Goal: Book appointment/travel/reservation

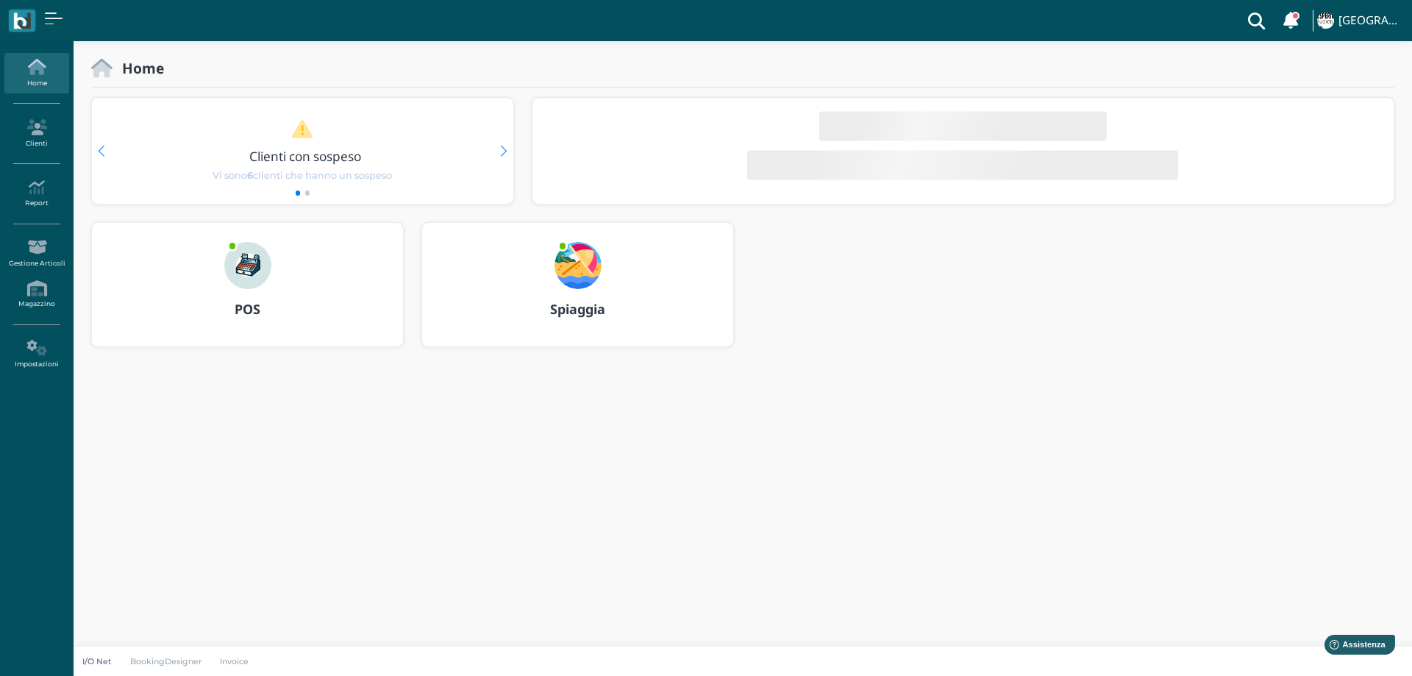
click at [569, 249] on img at bounding box center [577, 265] width 47 height 47
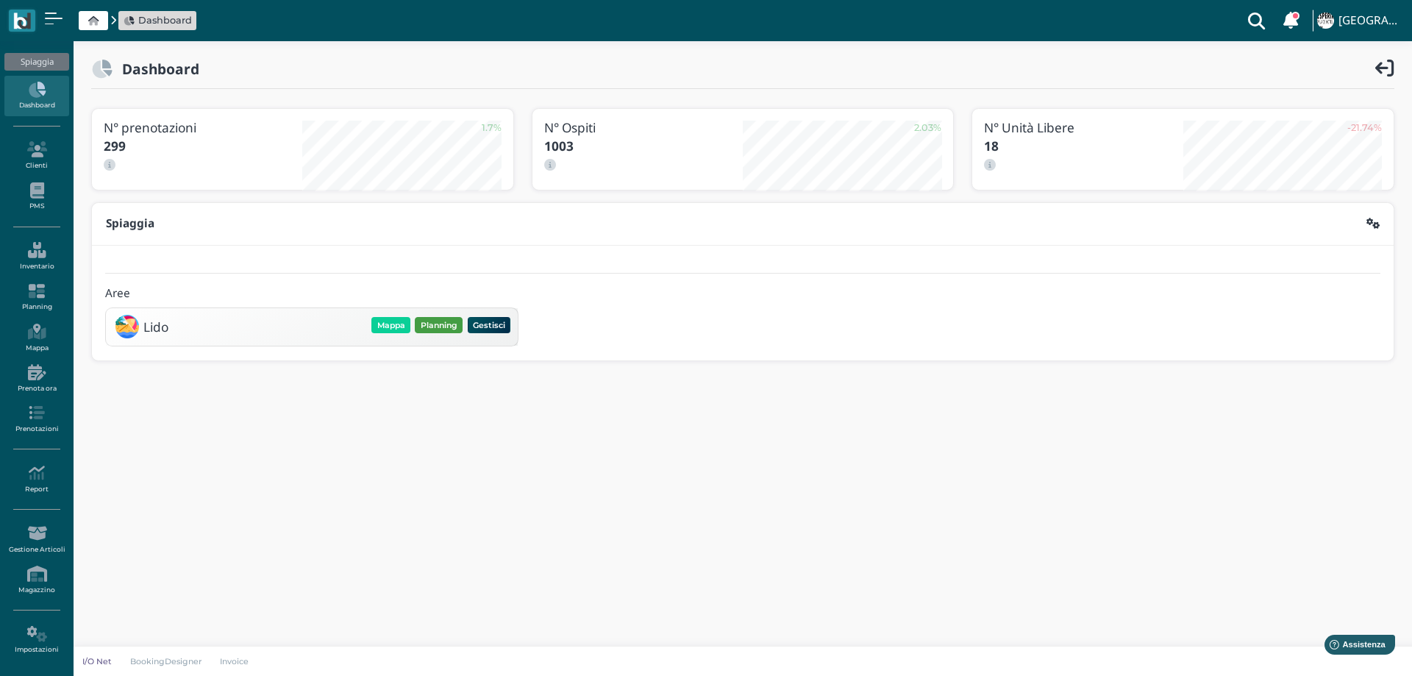
click at [425, 331] on button "Planning" at bounding box center [439, 325] width 48 height 16
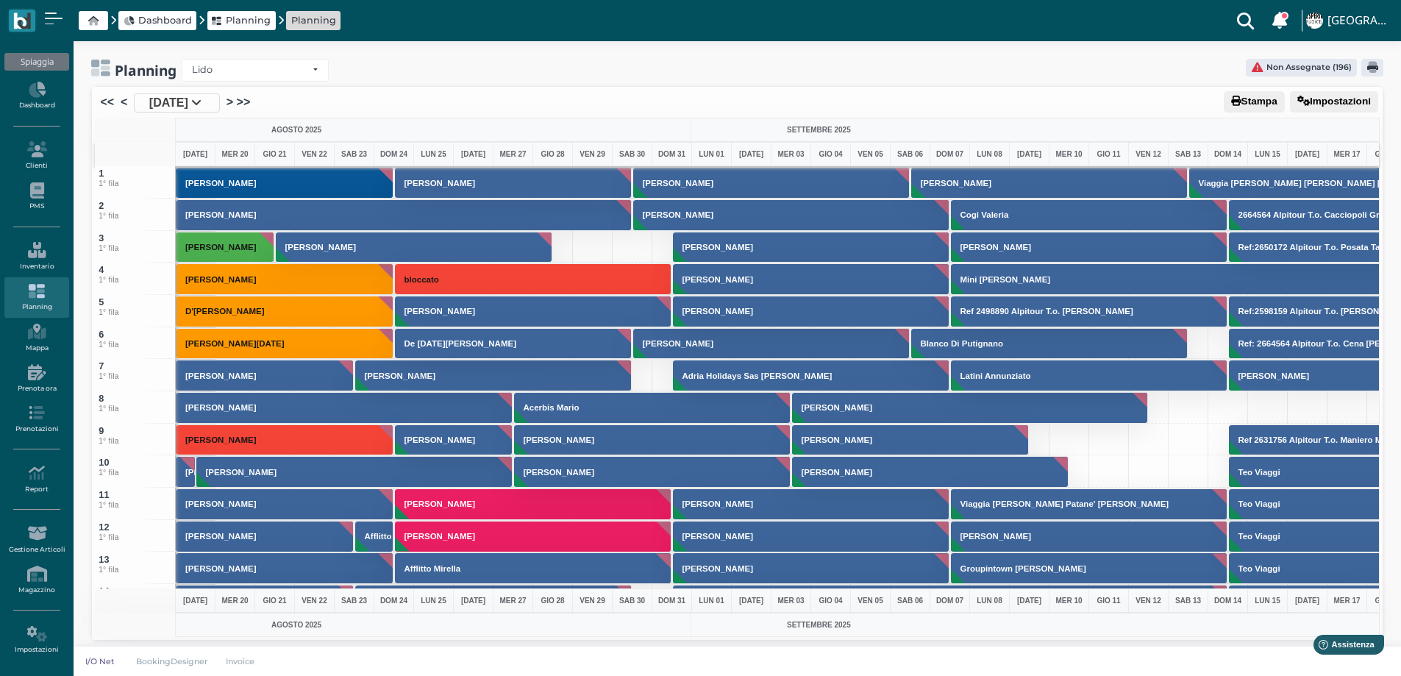
click at [172, 104] on span "19 Ago 2025" at bounding box center [168, 103] width 39 height 18
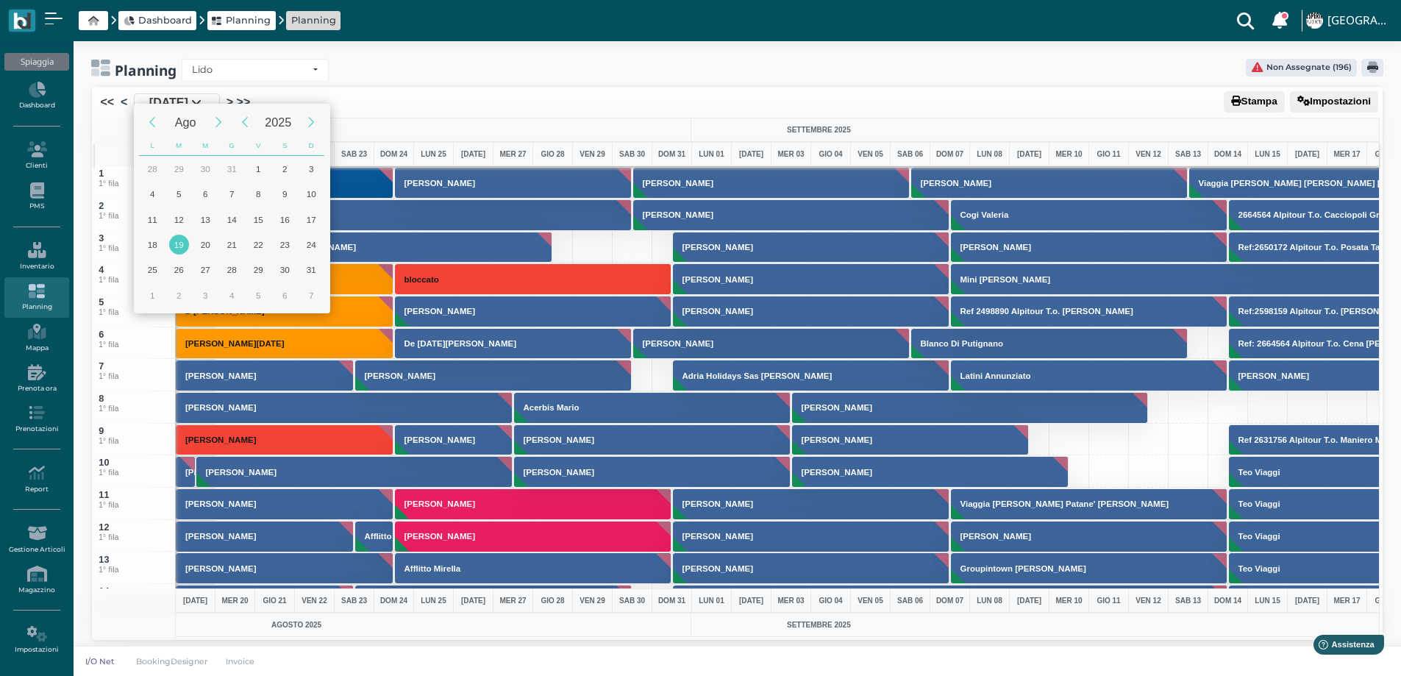
click at [182, 246] on div "19" at bounding box center [179, 245] width 20 height 20
type input "19/08/2025"
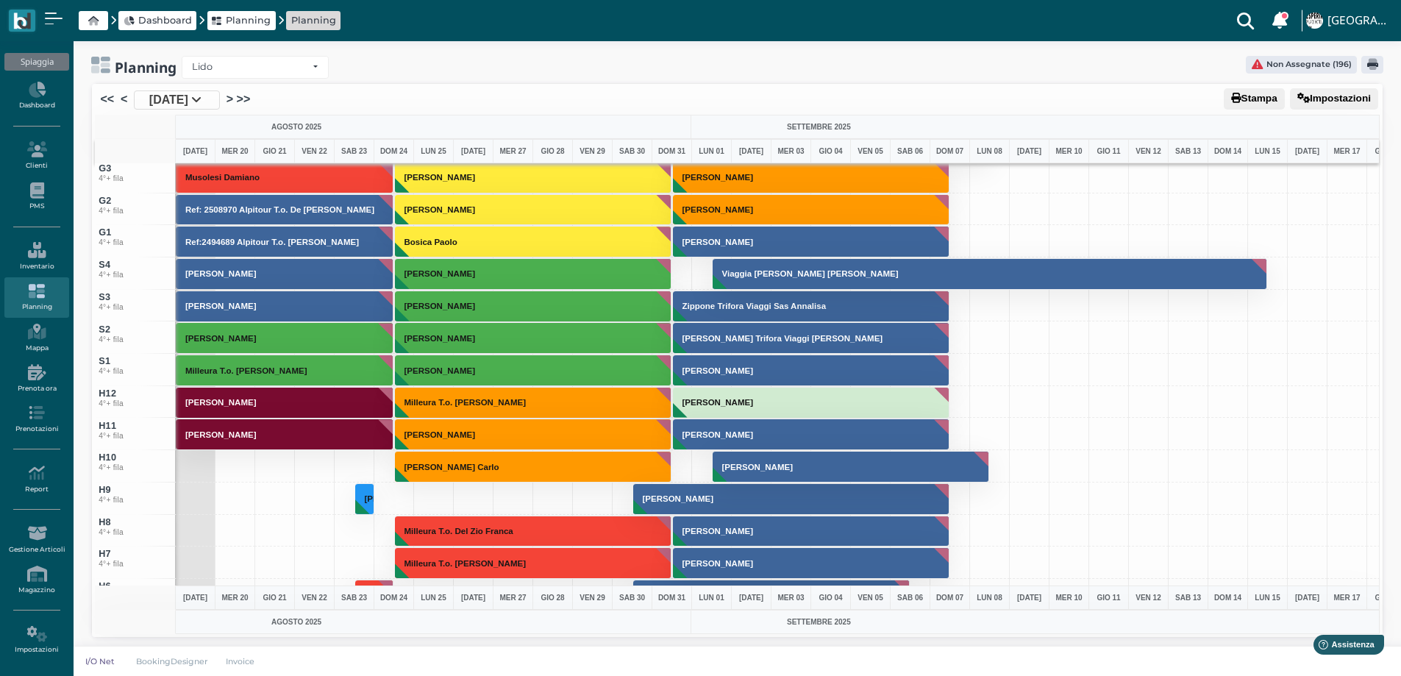
scroll to position [5367, 0]
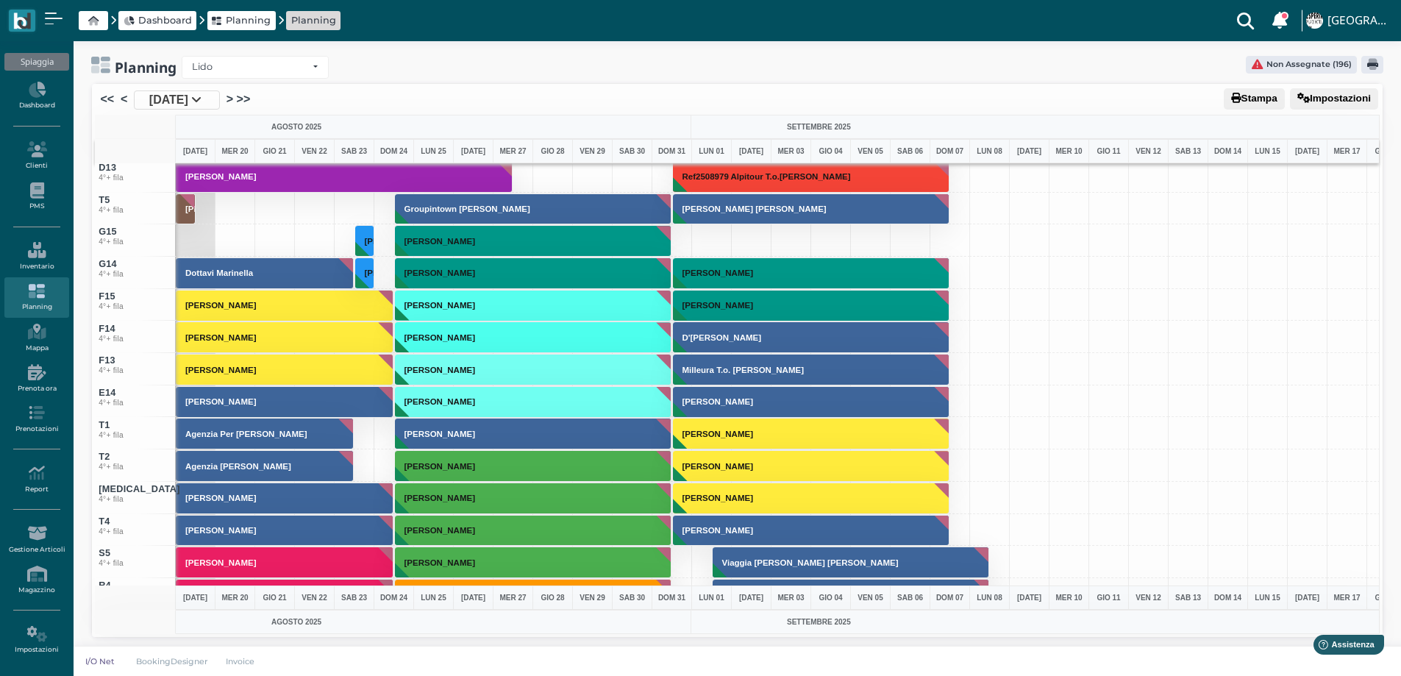
click at [242, 210] on div at bounding box center [235, 209] width 40 height 32
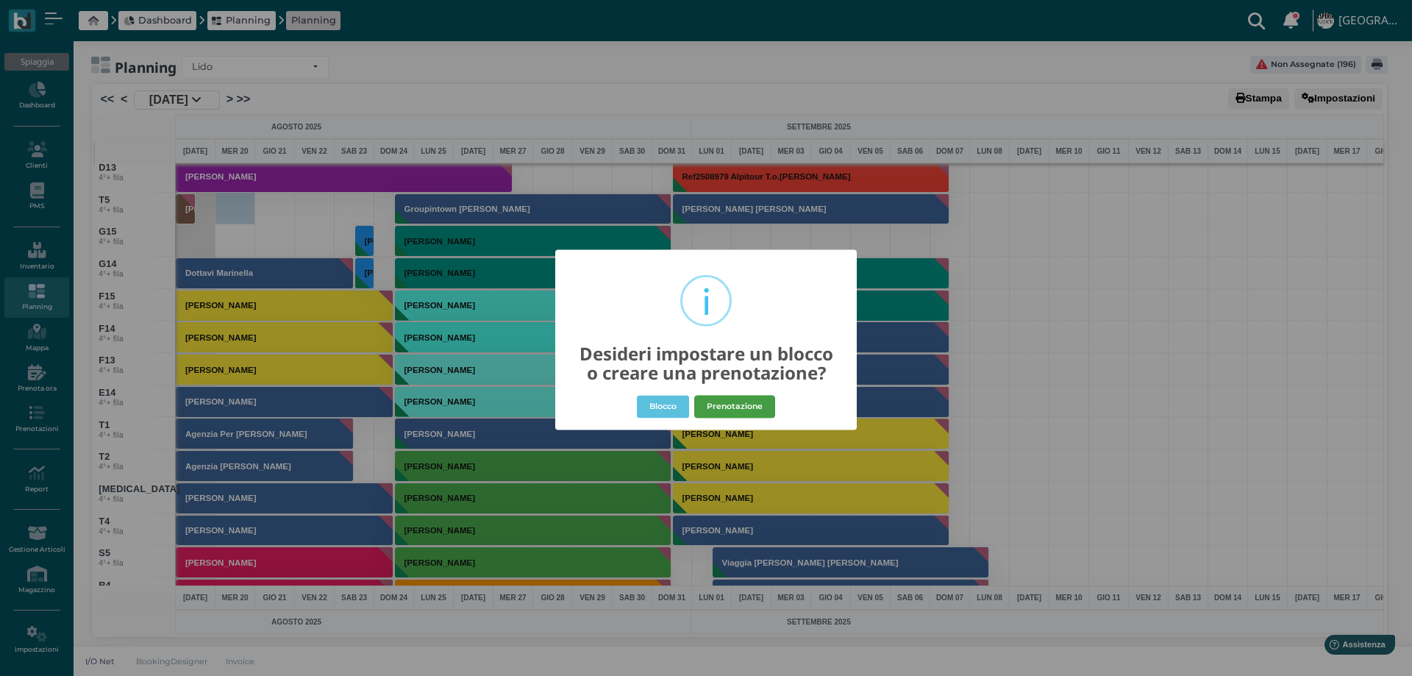
click at [716, 404] on button "Prenotazione" at bounding box center [734, 407] width 81 height 24
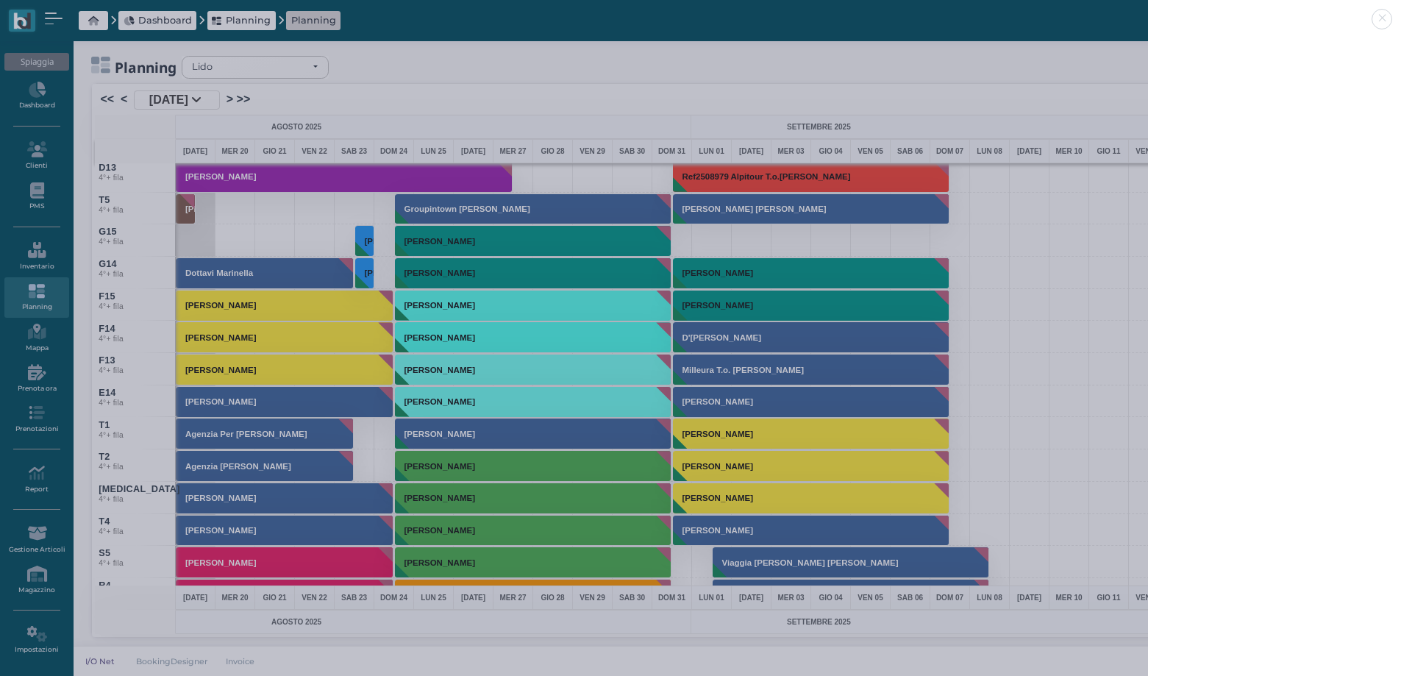
select select "40"
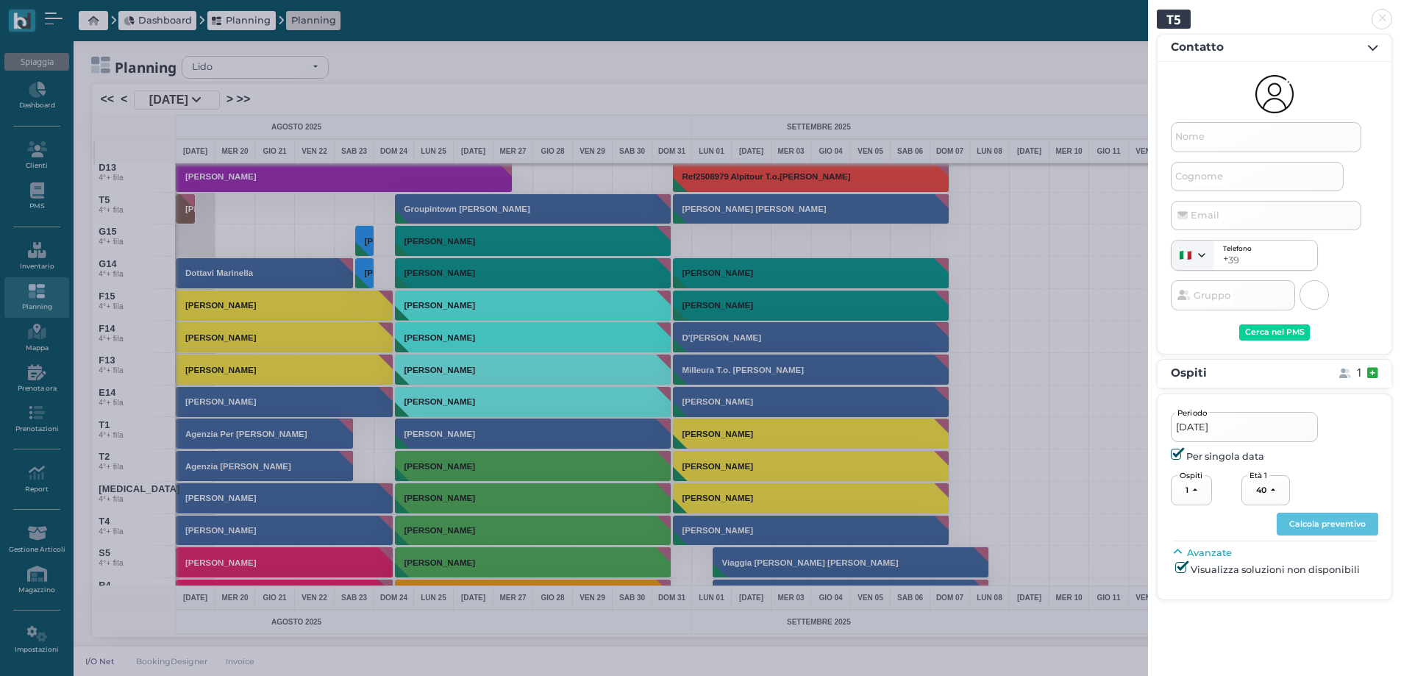
click at [1193, 144] on span "Nome" at bounding box center [1190, 137] width 34 height 18
click at [1193, 144] on input "Nome" at bounding box center [1266, 136] width 190 height 29
click at [1203, 179] on span "Cognome" at bounding box center [1199, 176] width 52 height 18
click at [1203, 179] on input "Cognome" at bounding box center [1257, 176] width 173 height 29
click at [1222, 137] on input "Dall'Amcio" at bounding box center [1266, 136] width 190 height 29
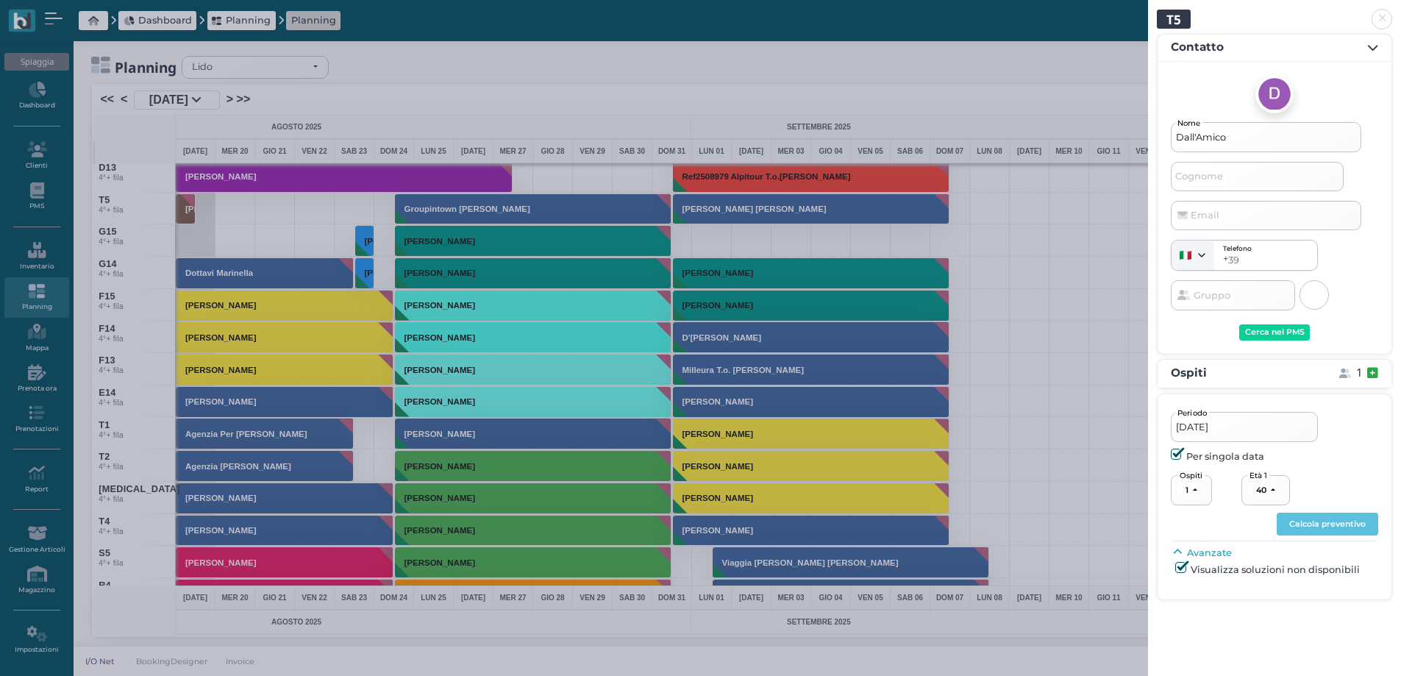
type input "Dall'Amico"
click at [1179, 185] on input "Cognome" at bounding box center [1257, 176] width 173 height 29
type input "Dall'Amico"
click at [1275, 335] on div "Cerca nel PMS" at bounding box center [1275, 332] width 60 height 10
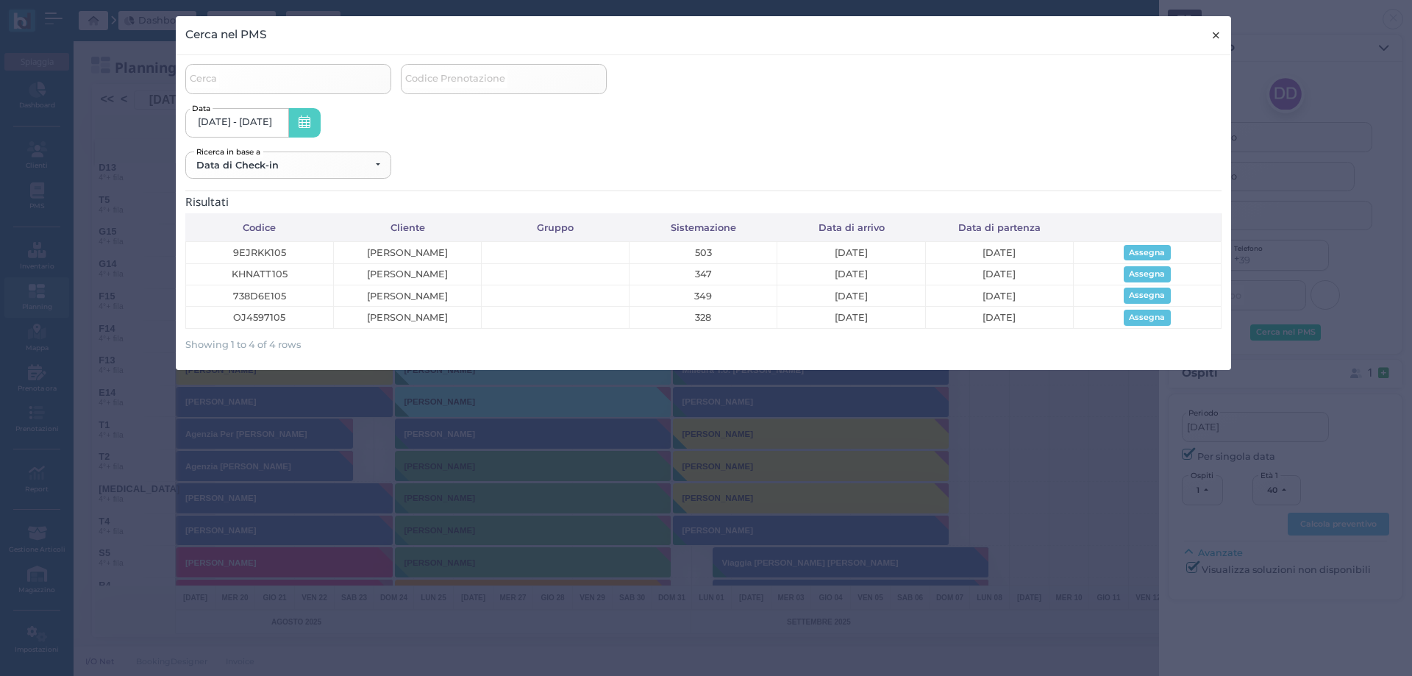
click at [1217, 34] on span "×" at bounding box center [1215, 35] width 11 height 19
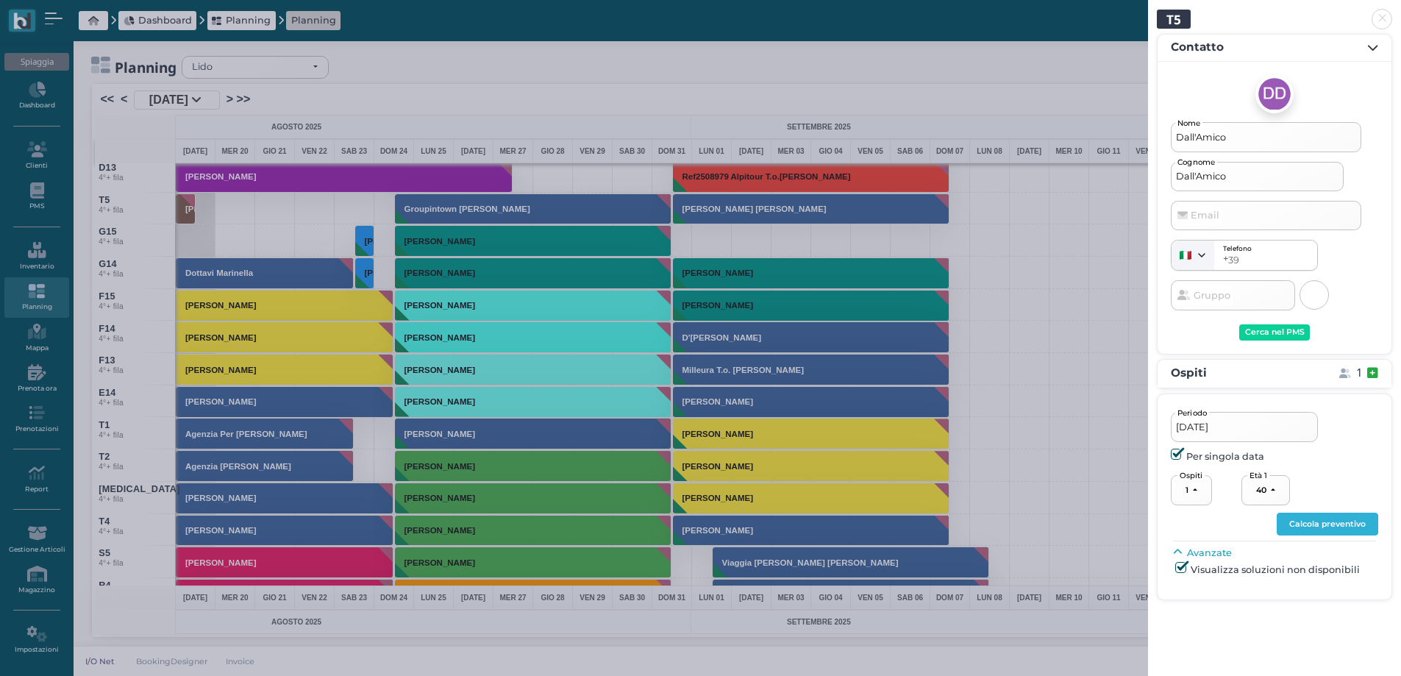
click at [1341, 532] on button "Calcola preventivo" at bounding box center [1326, 524] width 101 height 24
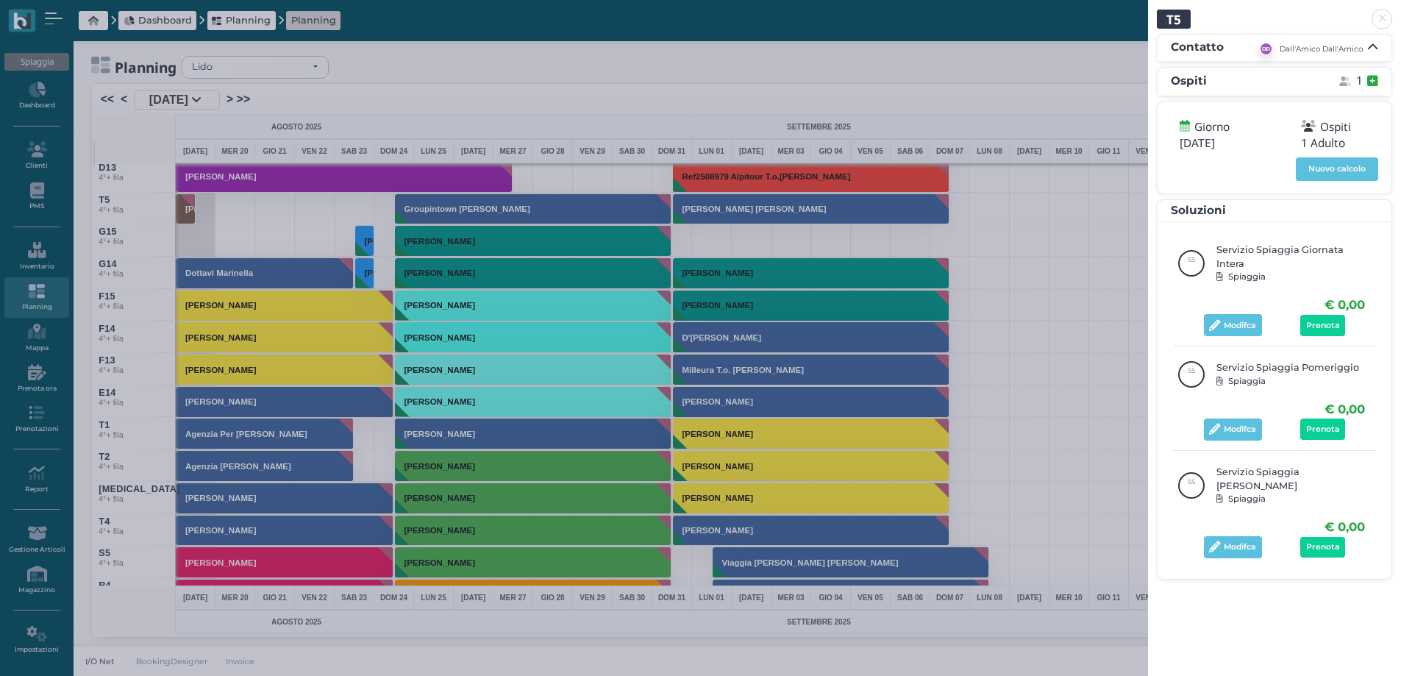
click at [1317, 321] on span "Prenota" at bounding box center [1323, 326] width 34 height 10
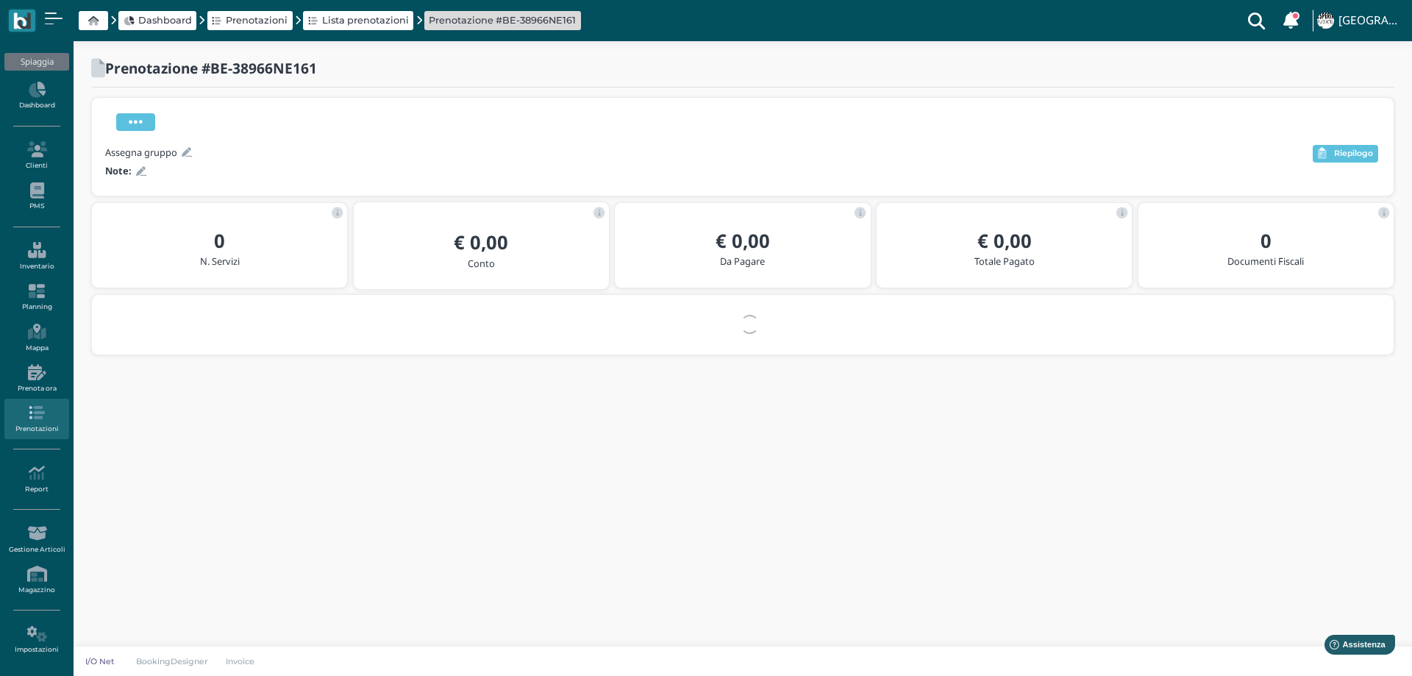
click at [137, 124] on icon at bounding box center [136, 122] width 14 height 16
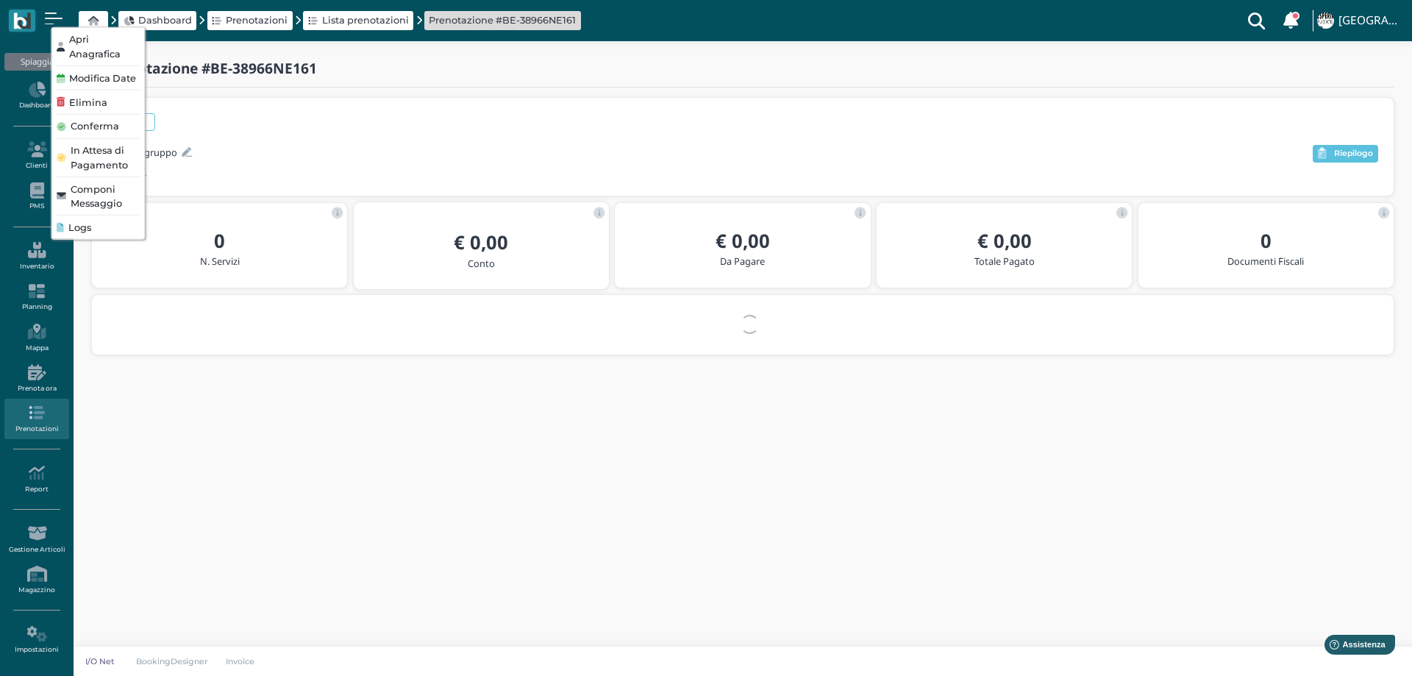
click at [102, 107] on span "Elimina" at bounding box center [88, 102] width 38 height 14
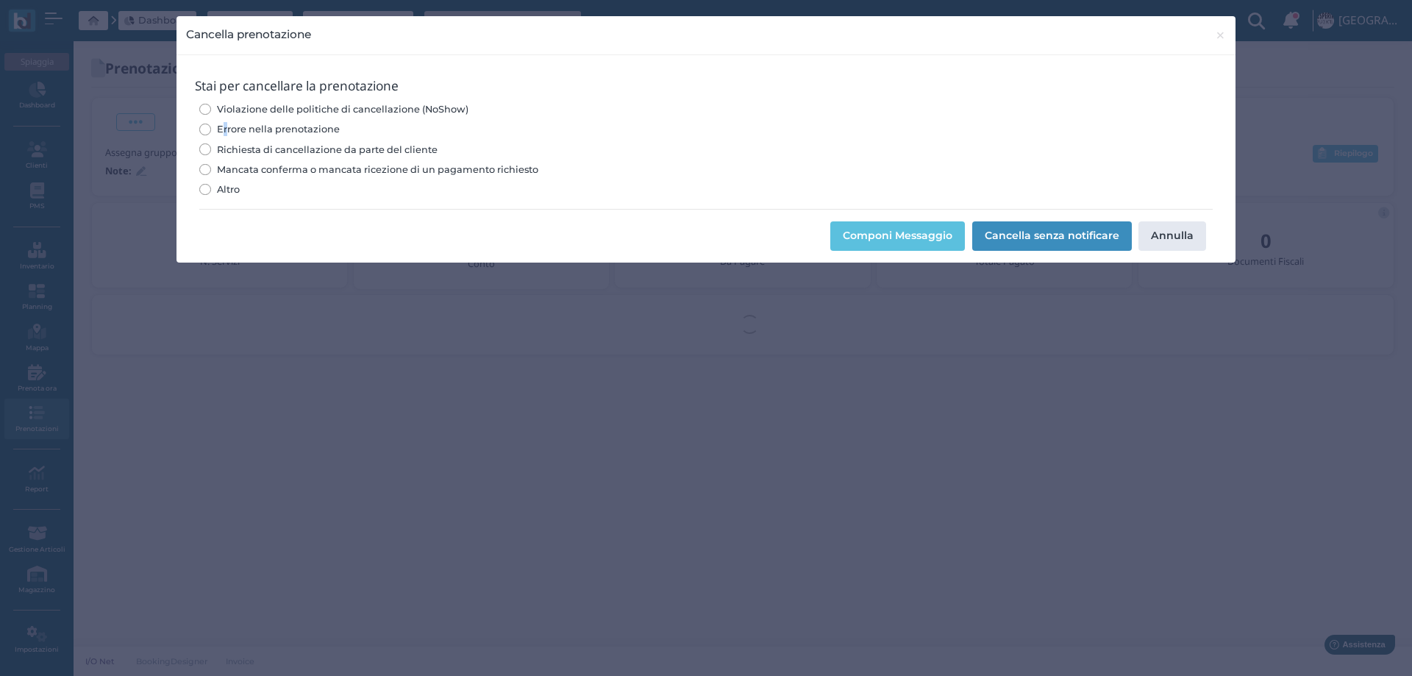
click at [226, 130] on span "Errore nella prenotazione" at bounding box center [278, 129] width 123 height 14
click at [204, 129] on input "Errore nella prenotazione" at bounding box center [204, 129] width 11 height 11
radio input "true"
click at [1013, 230] on button "Cancella senza notificare" at bounding box center [1052, 235] width 160 height 29
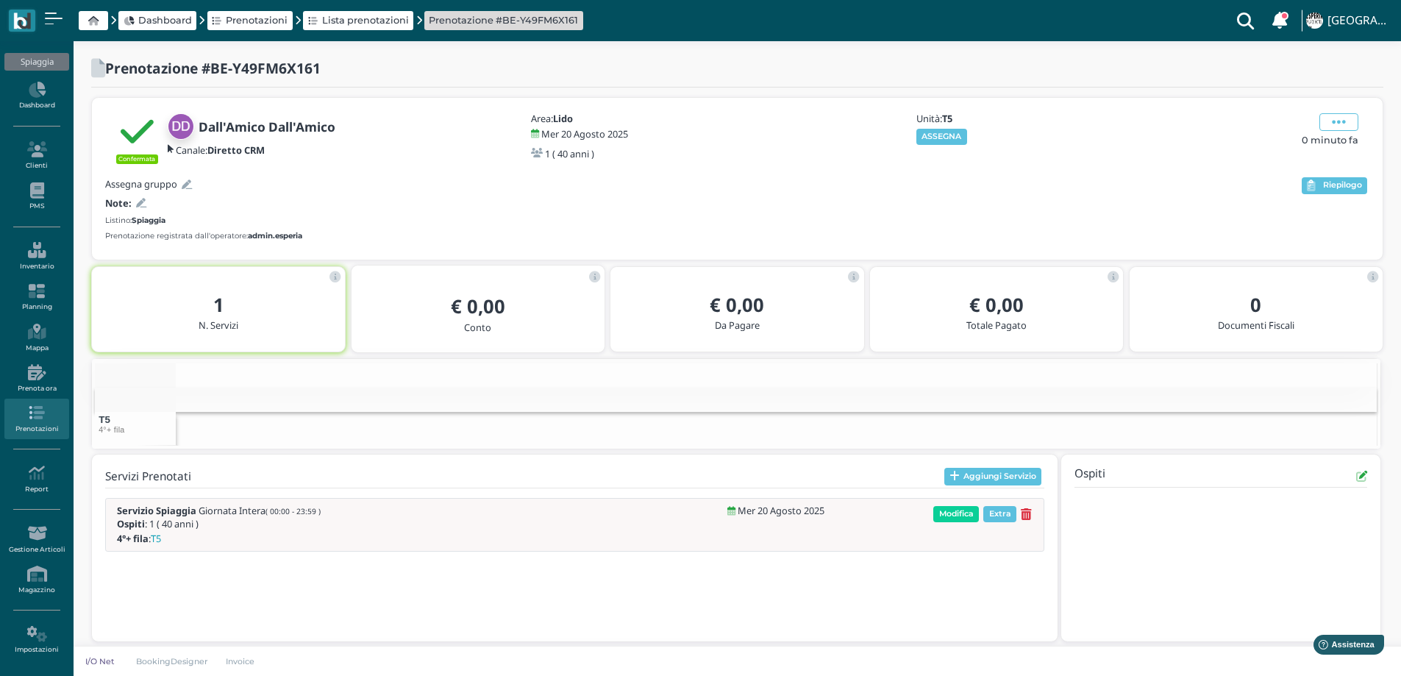
scroll to position [10, 0]
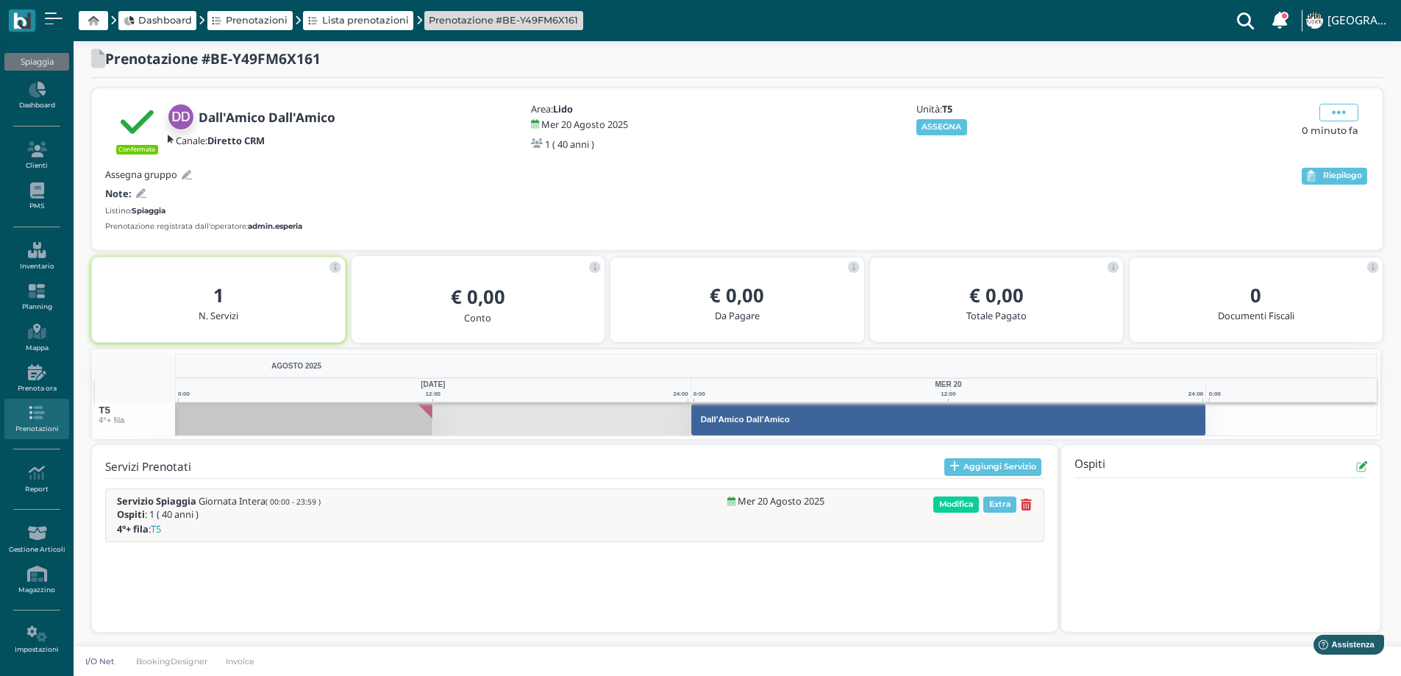
click at [138, 190] on icon at bounding box center [141, 194] width 10 height 10
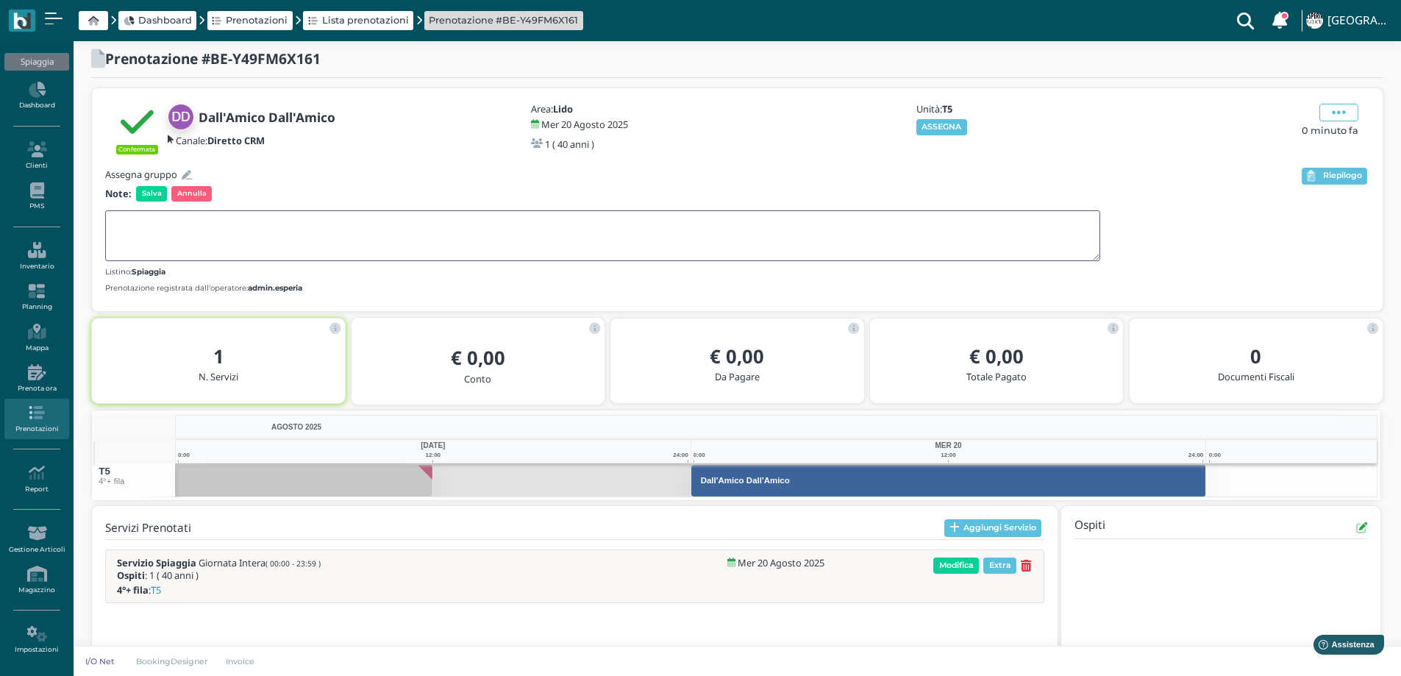
click at [121, 218] on textarea at bounding box center [602, 235] width 995 height 51
type textarea "C"
type textarea "I"
type textarea "Ospiti"
click at [156, 193] on span "Salva" at bounding box center [151, 193] width 31 height 15
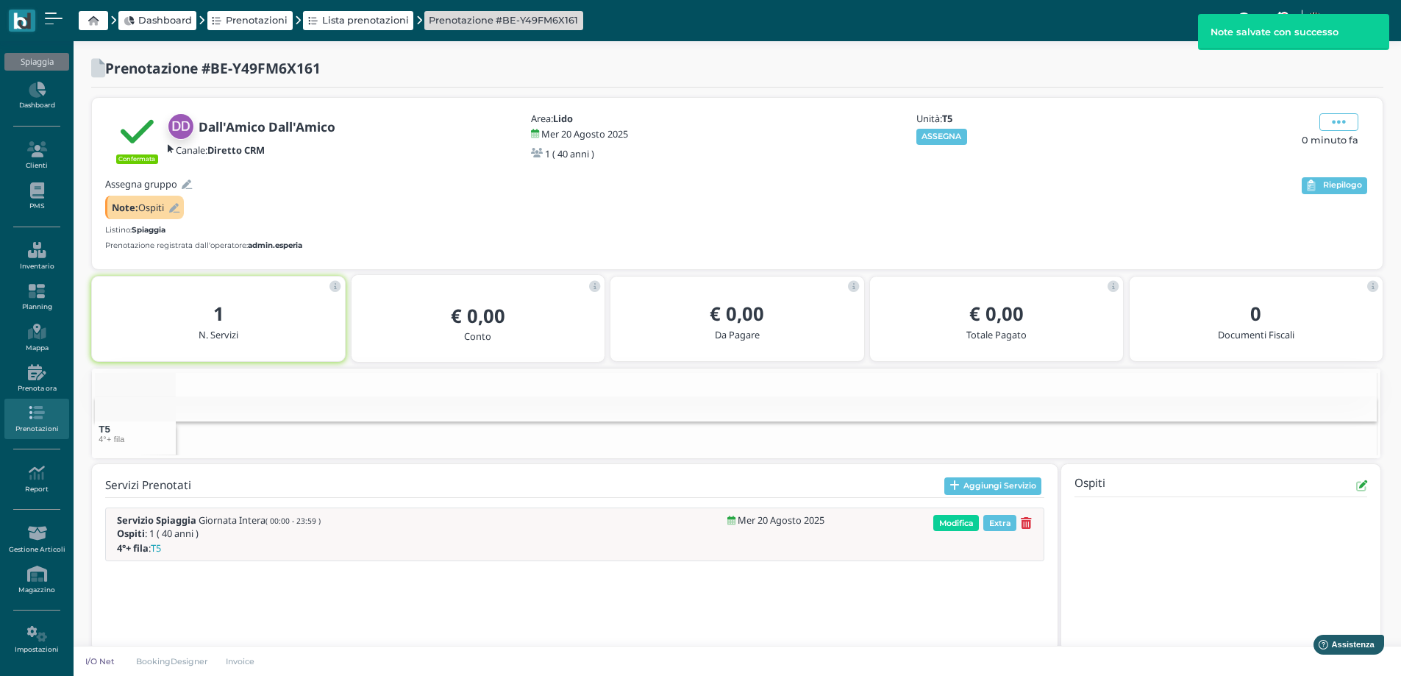
scroll to position [19, 0]
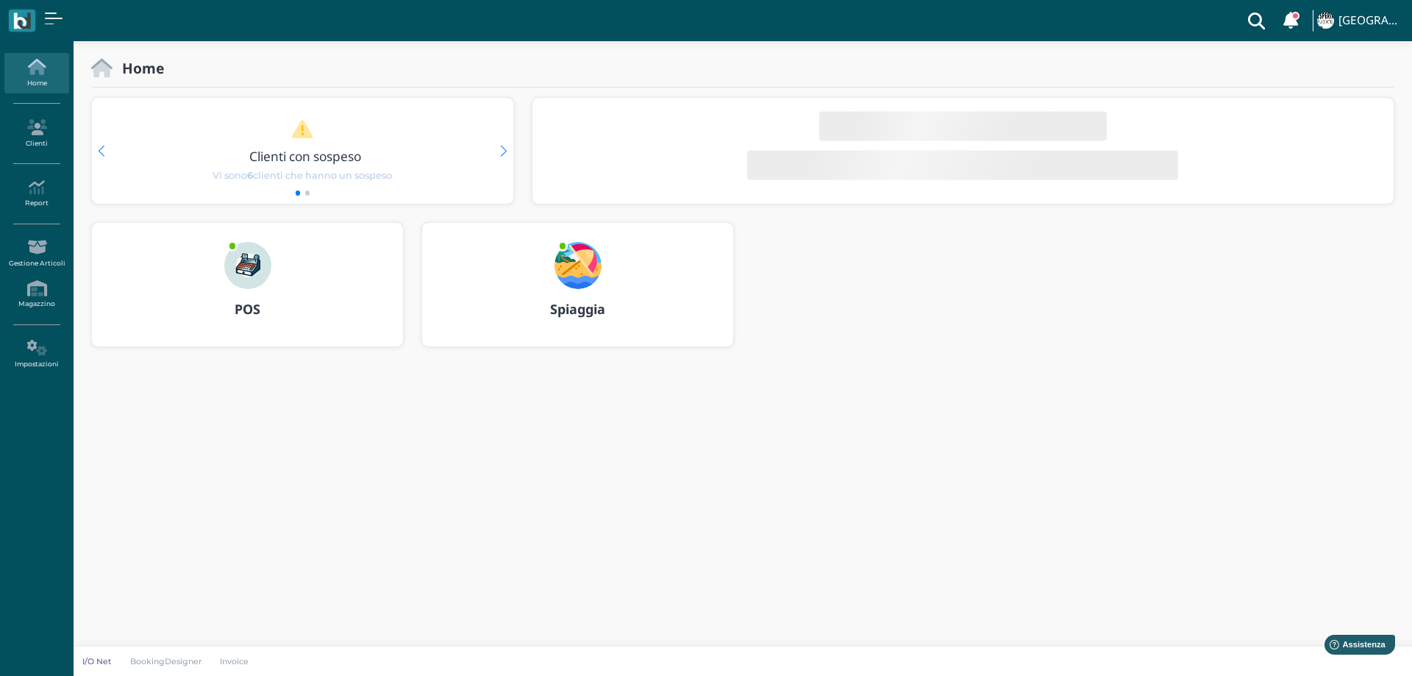
click at [569, 270] on img at bounding box center [577, 265] width 47 height 47
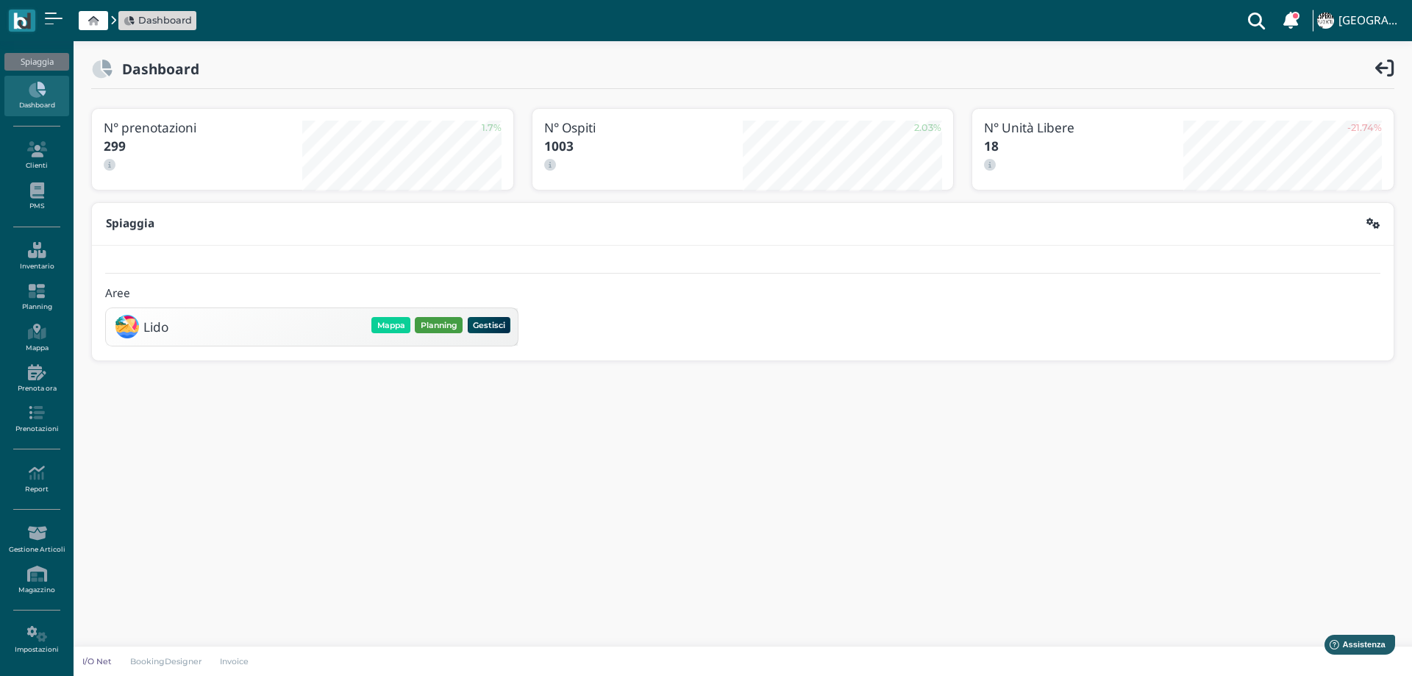
click at [459, 320] on button "Planning" at bounding box center [439, 325] width 48 height 16
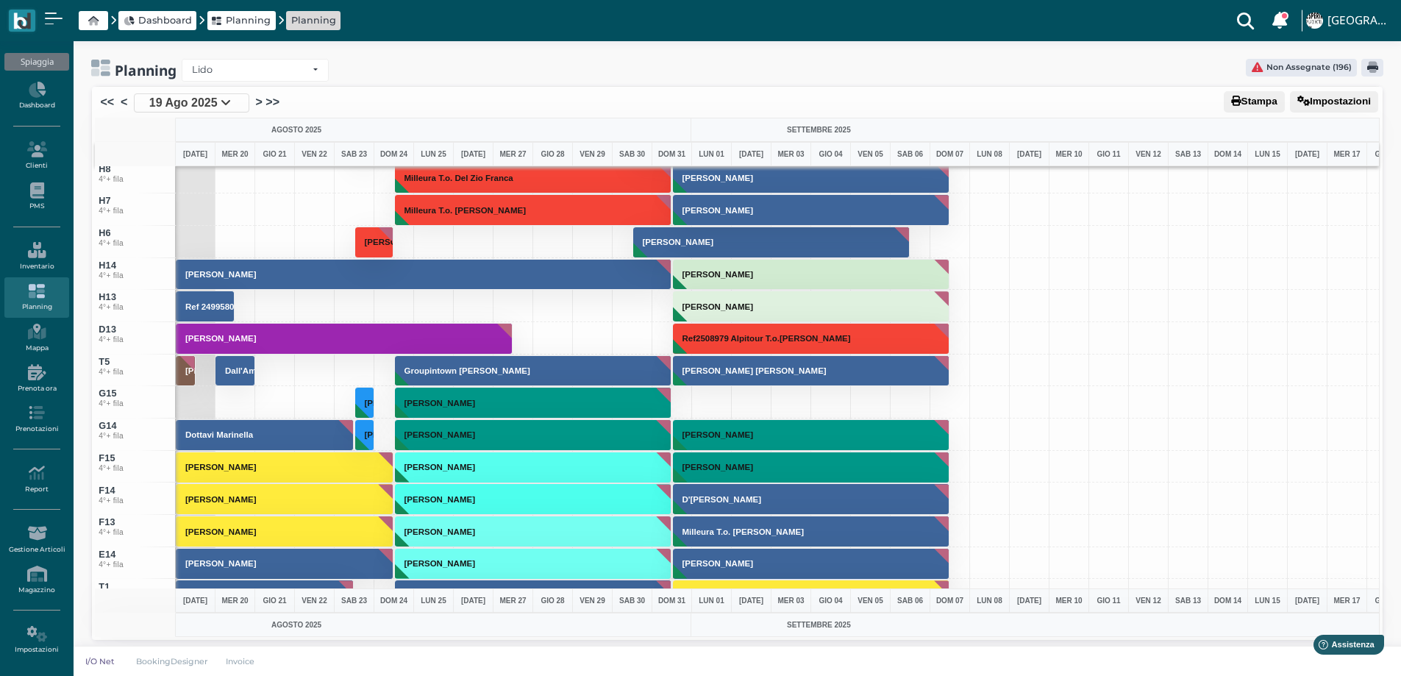
scroll to position [5294, 0]
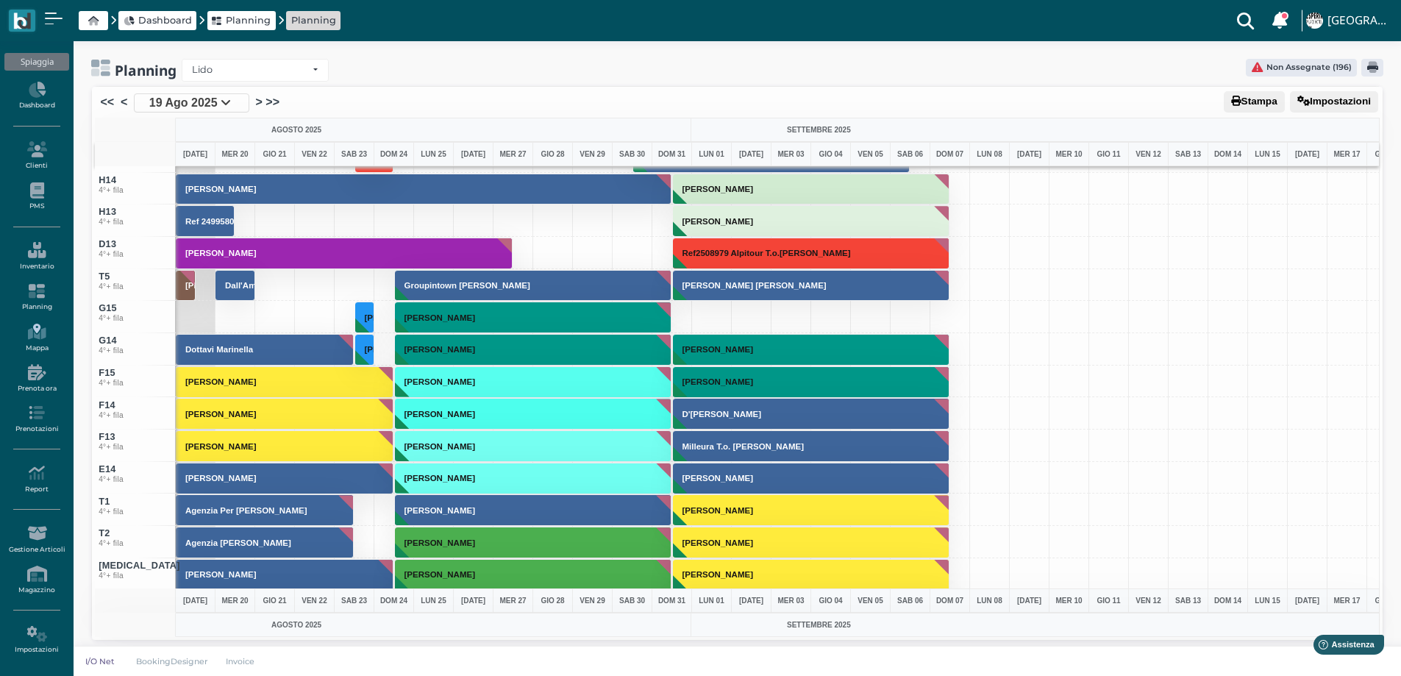
click at [34, 344] on link "Mappa" at bounding box center [36, 338] width 64 height 40
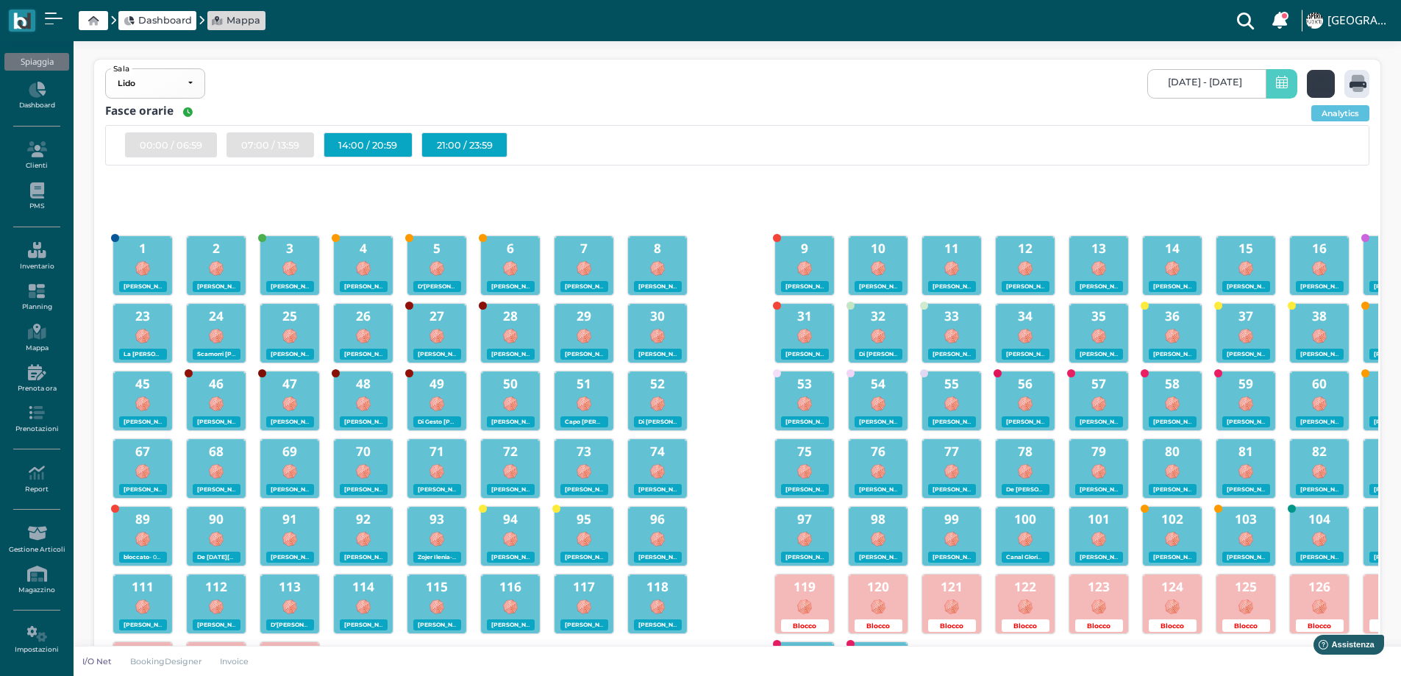
click at [1308, 85] on div at bounding box center [1321, 84] width 28 height 28
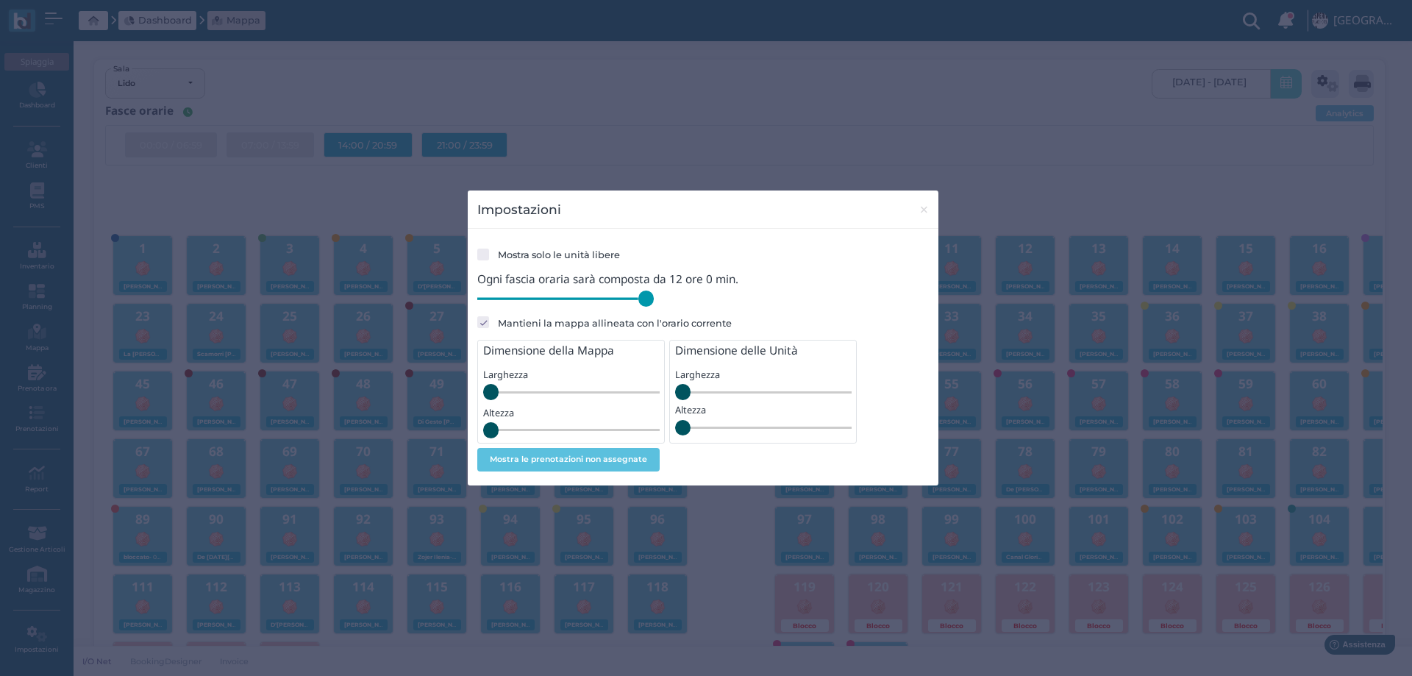
drag, startPoint x: 581, startPoint y: 301, endPoint x: 668, endPoint y: 296, distance: 87.6
type input "720"
click at [654, 296] on input "range" at bounding box center [565, 298] width 176 height 16
click at [921, 209] on span "×" at bounding box center [923, 209] width 11 height 19
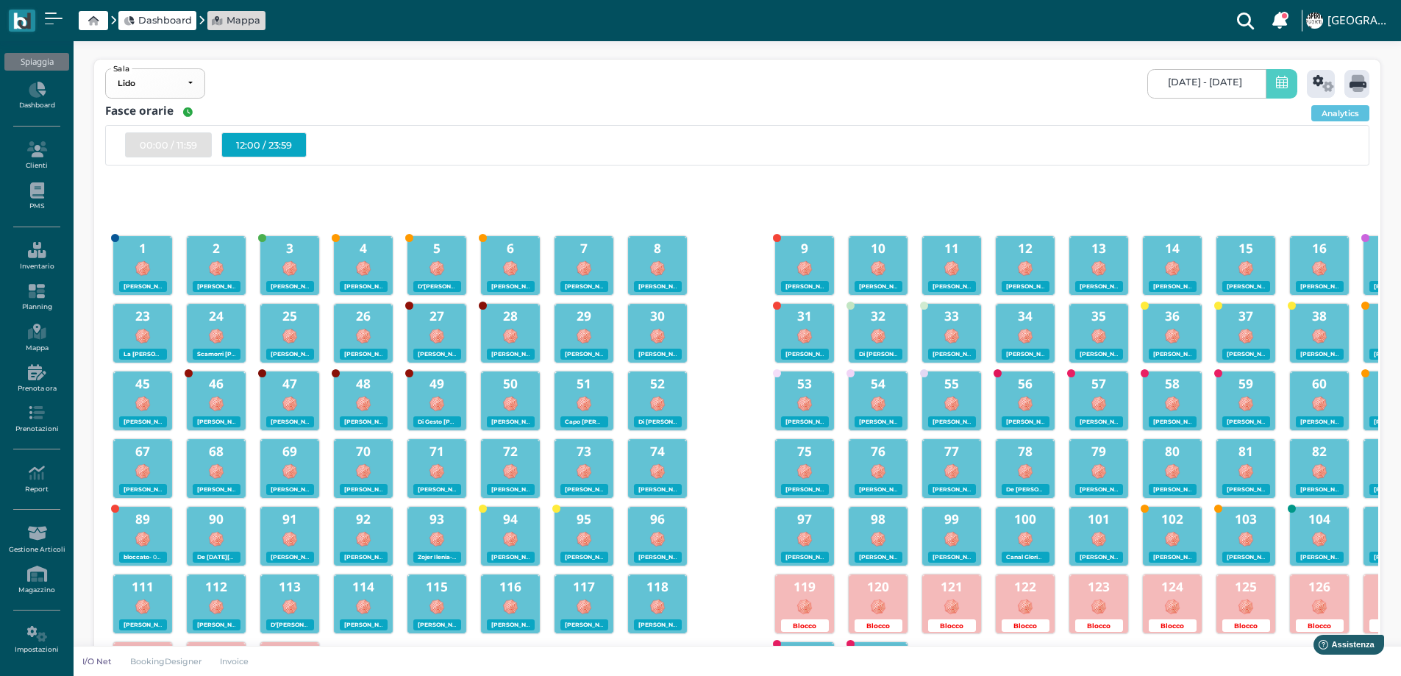
click at [260, 145] on div "12:00 / 23:59" at bounding box center [263, 144] width 85 height 25
click at [1222, 83] on span "19/08/2025 - 19/08/2025" at bounding box center [1205, 82] width 74 height 12
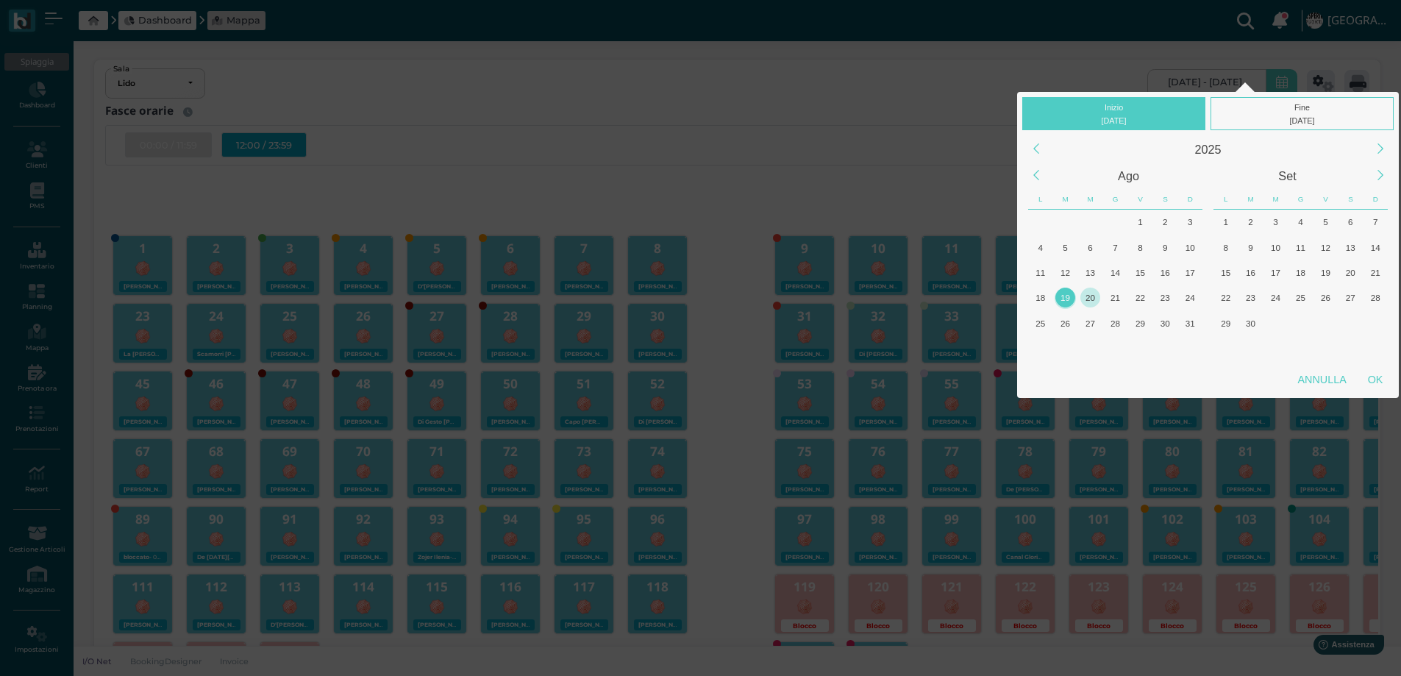
click at [1090, 298] on div "20" at bounding box center [1090, 297] width 20 height 20
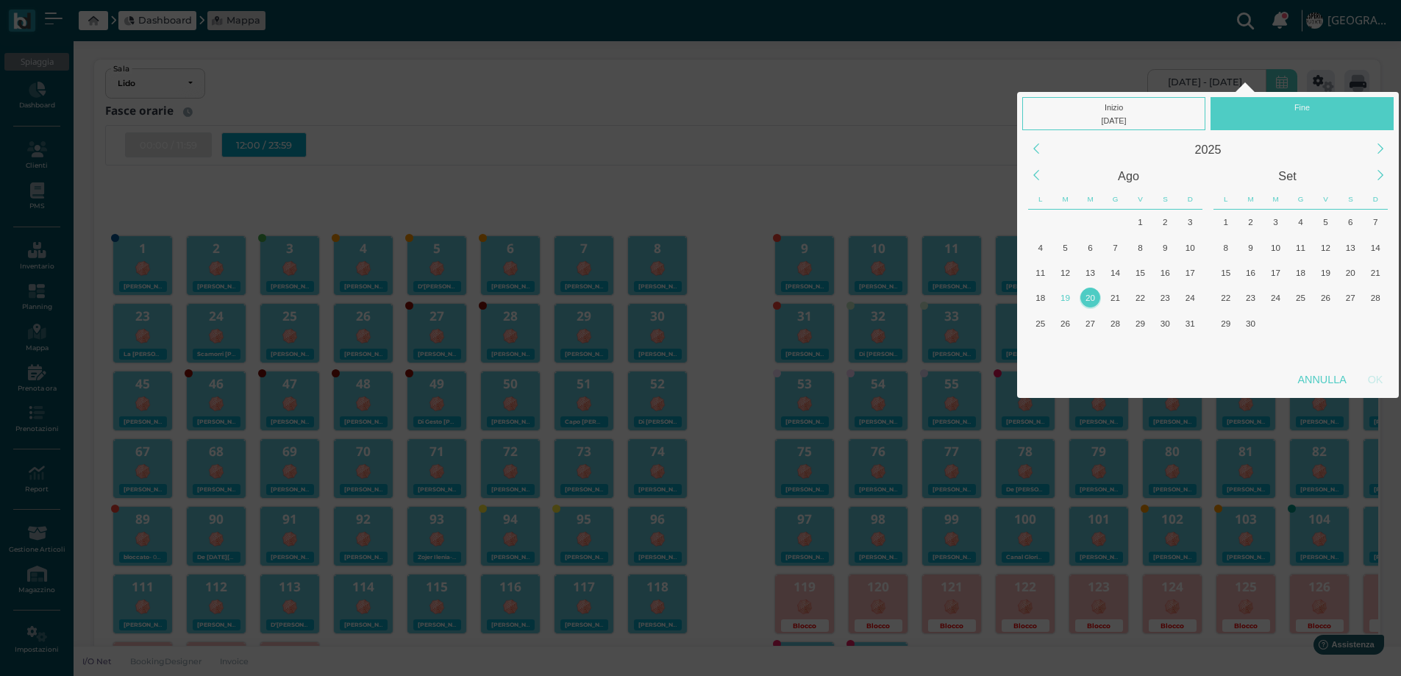
click at [1090, 298] on div "20" at bounding box center [1090, 297] width 20 height 20
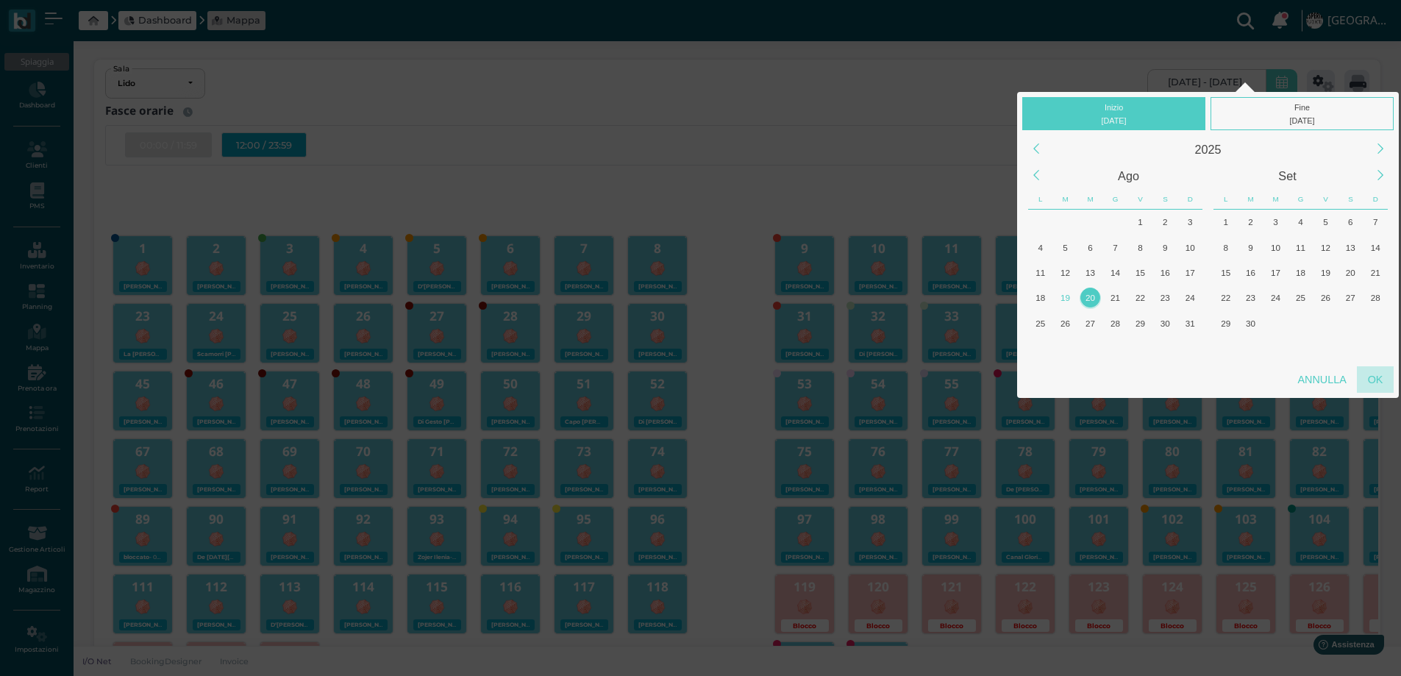
click at [1384, 381] on div "OK" at bounding box center [1375, 379] width 37 height 26
type input "20/08/2025 - 20/08/2025"
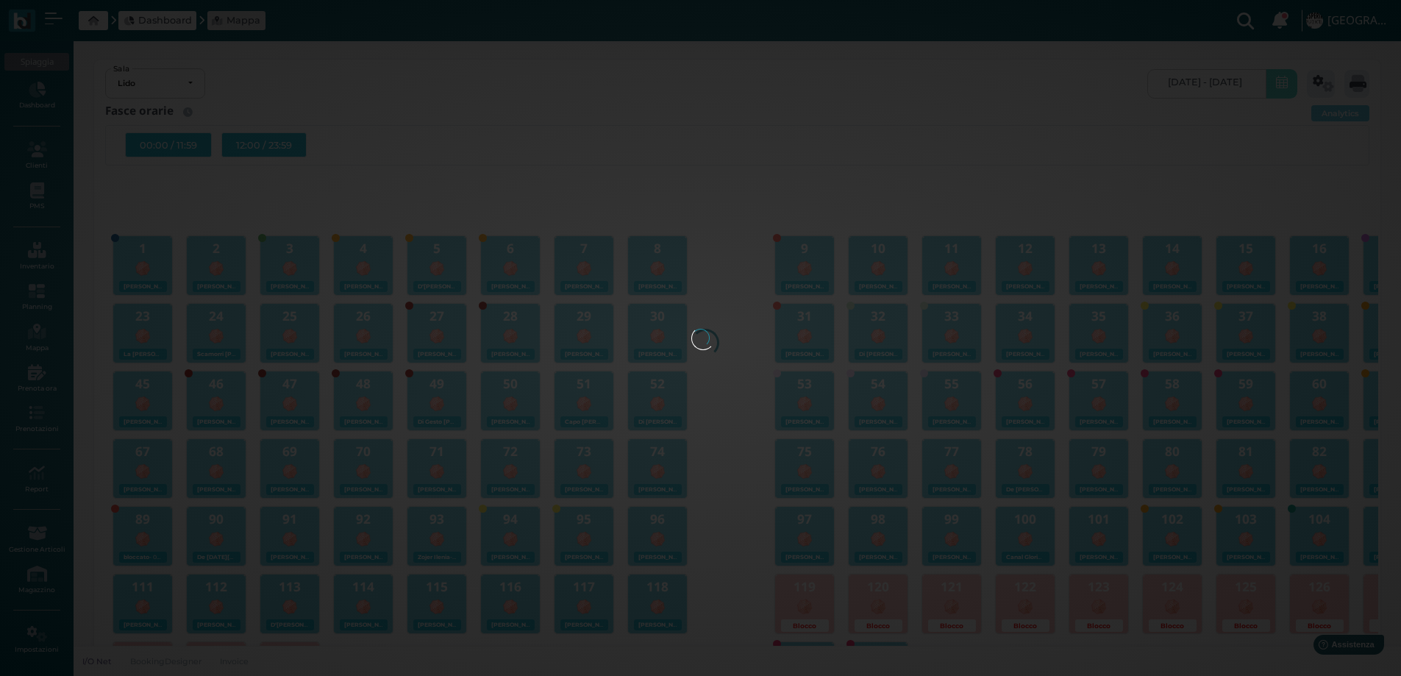
scroll to position [0, 140]
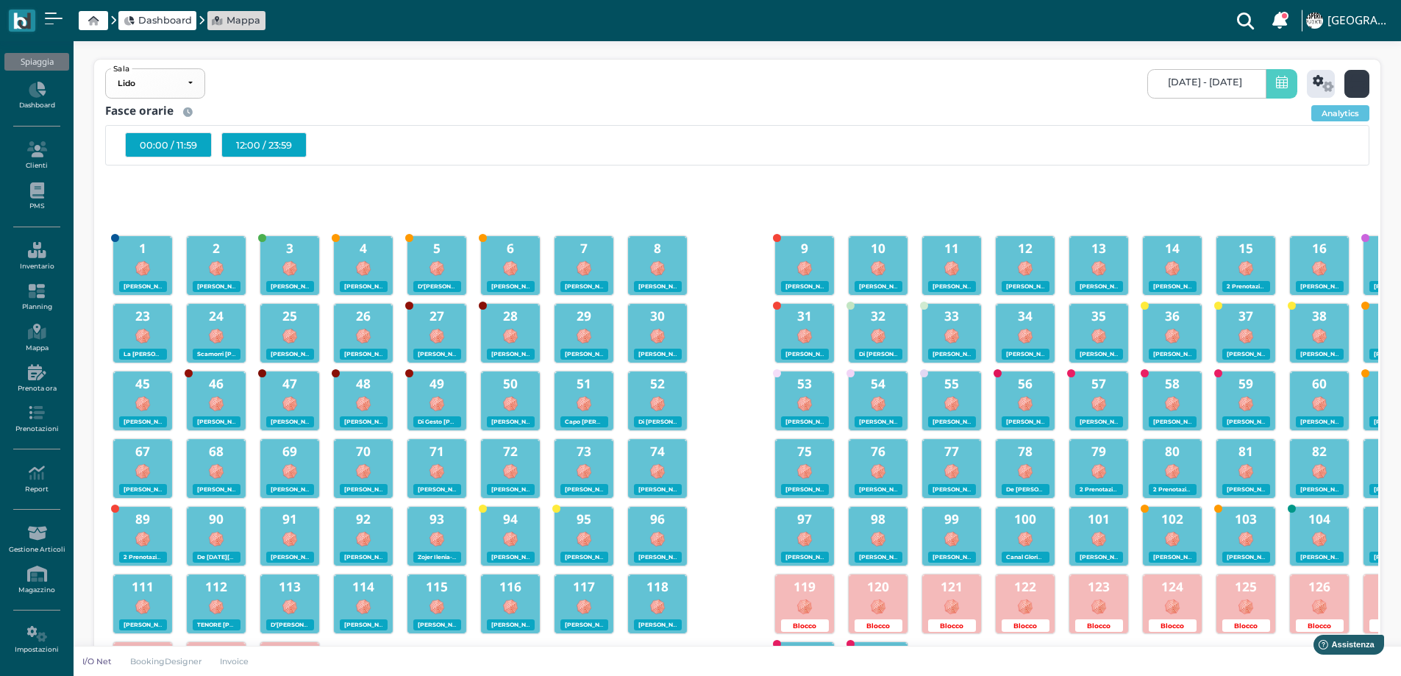
click at [1355, 85] on icon at bounding box center [1357, 83] width 17 height 17
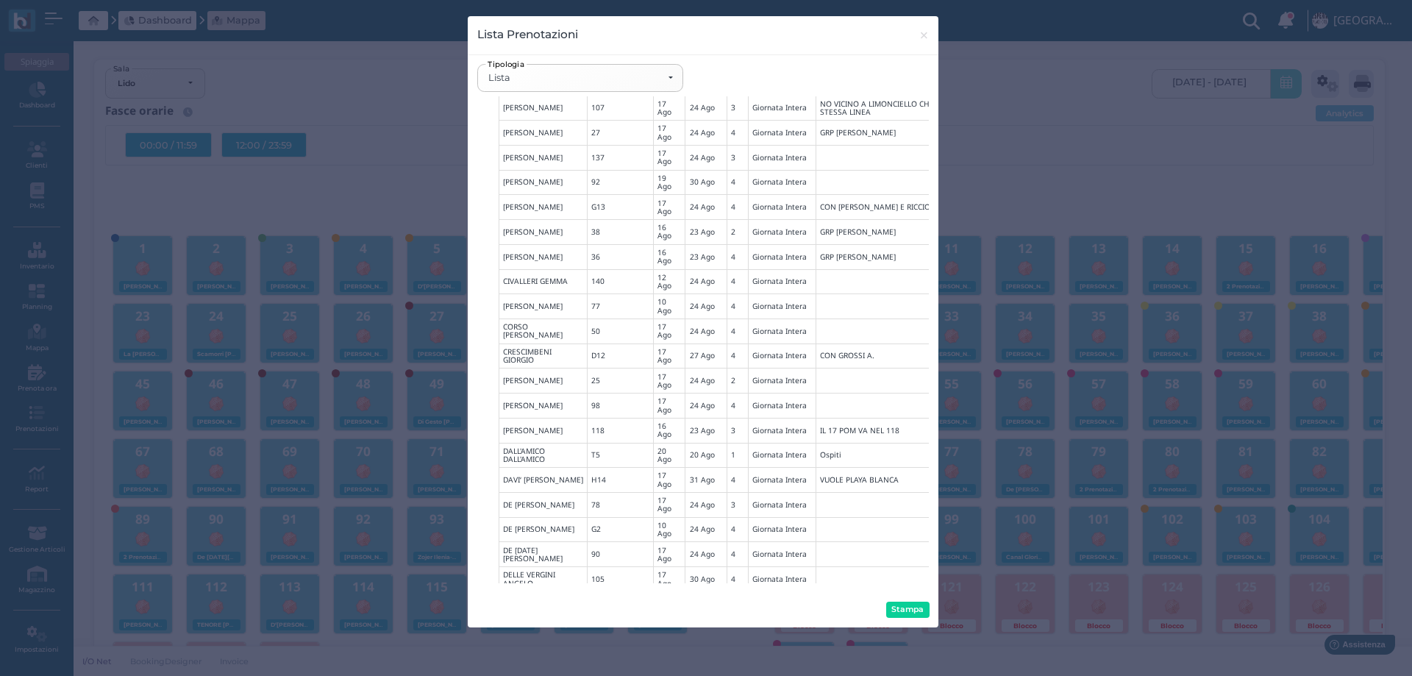
scroll to position [1195, 0]
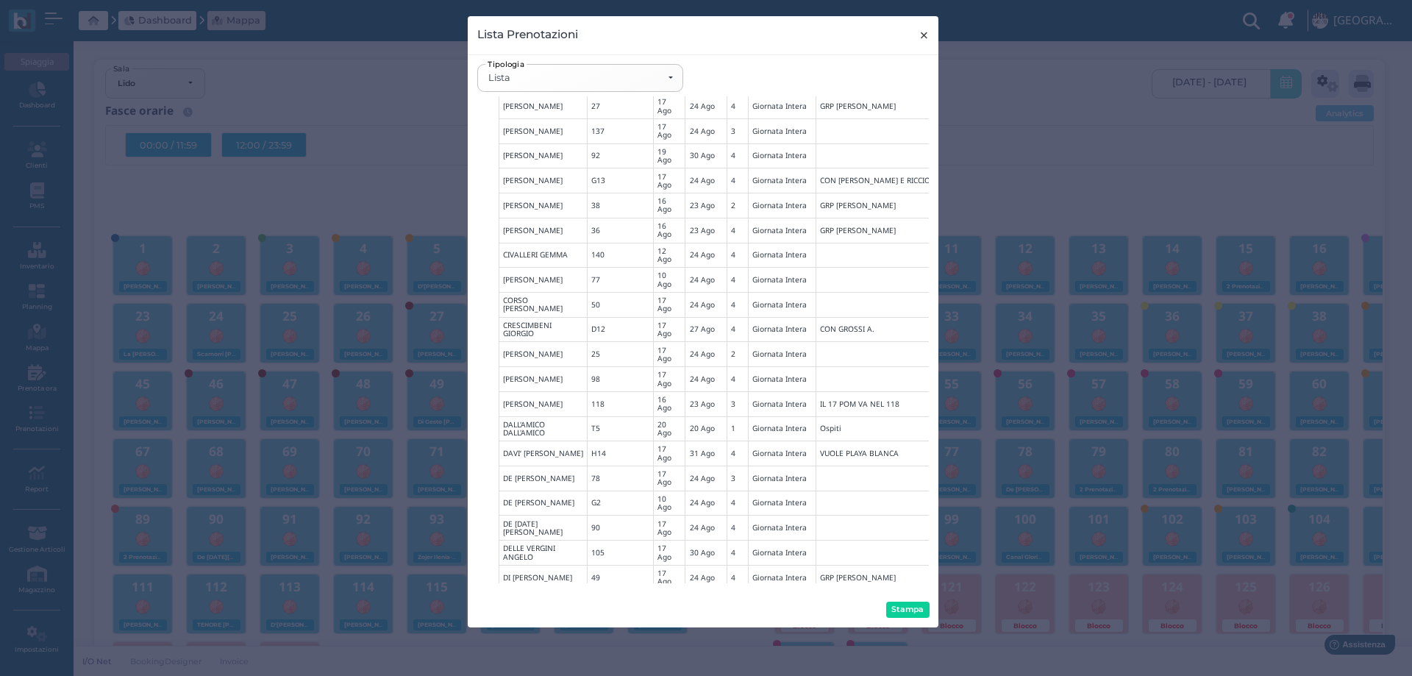
drag, startPoint x: 921, startPoint y: 35, endPoint x: 737, endPoint y: 0, distance: 187.0
click at [919, 35] on span "×" at bounding box center [923, 35] width 11 height 19
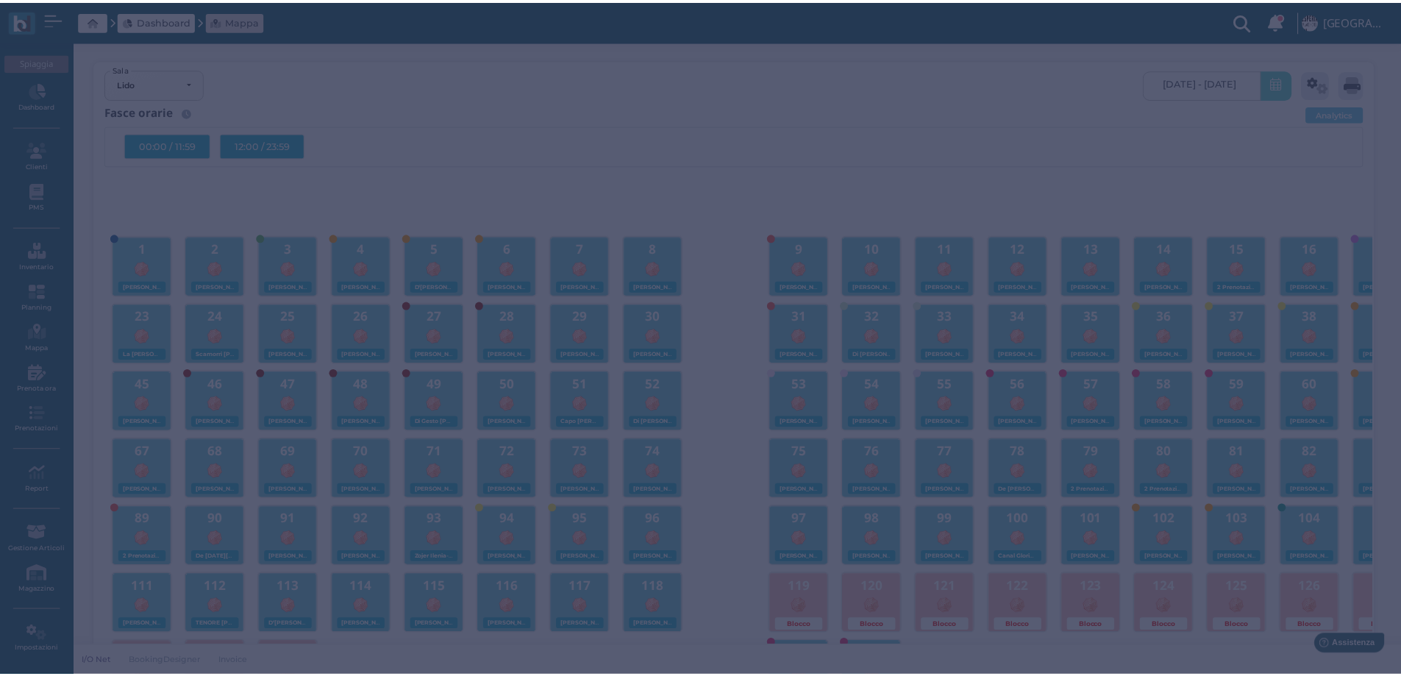
scroll to position [0, 0]
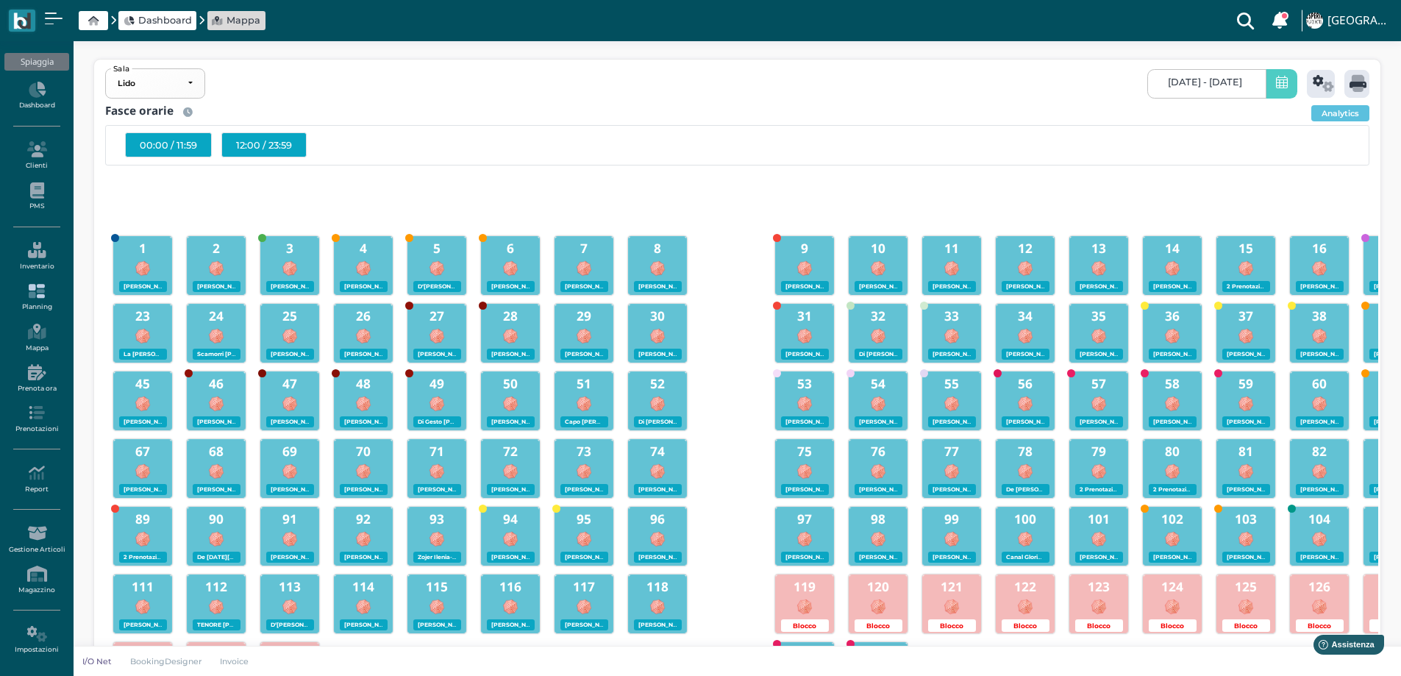
click at [40, 287] on icon at bounding box center [36, 291] width 64 height 16
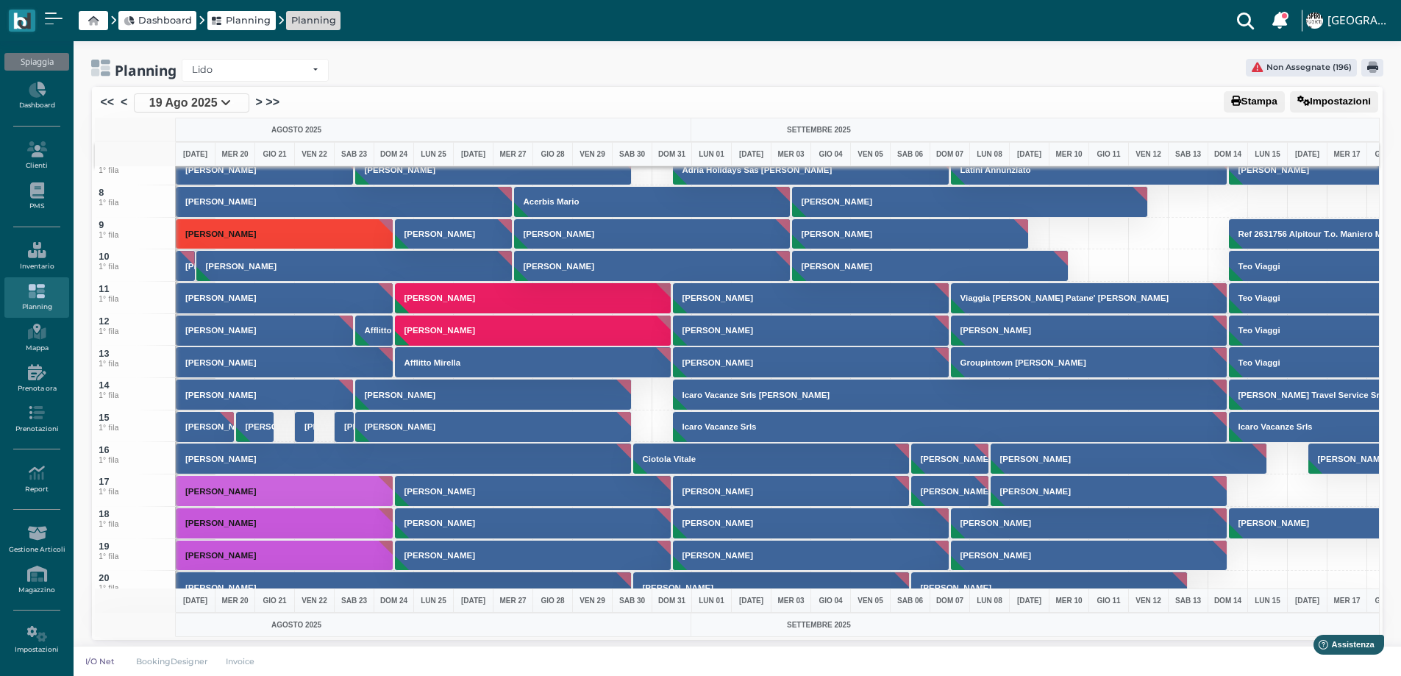
scroll to position [176, 0]
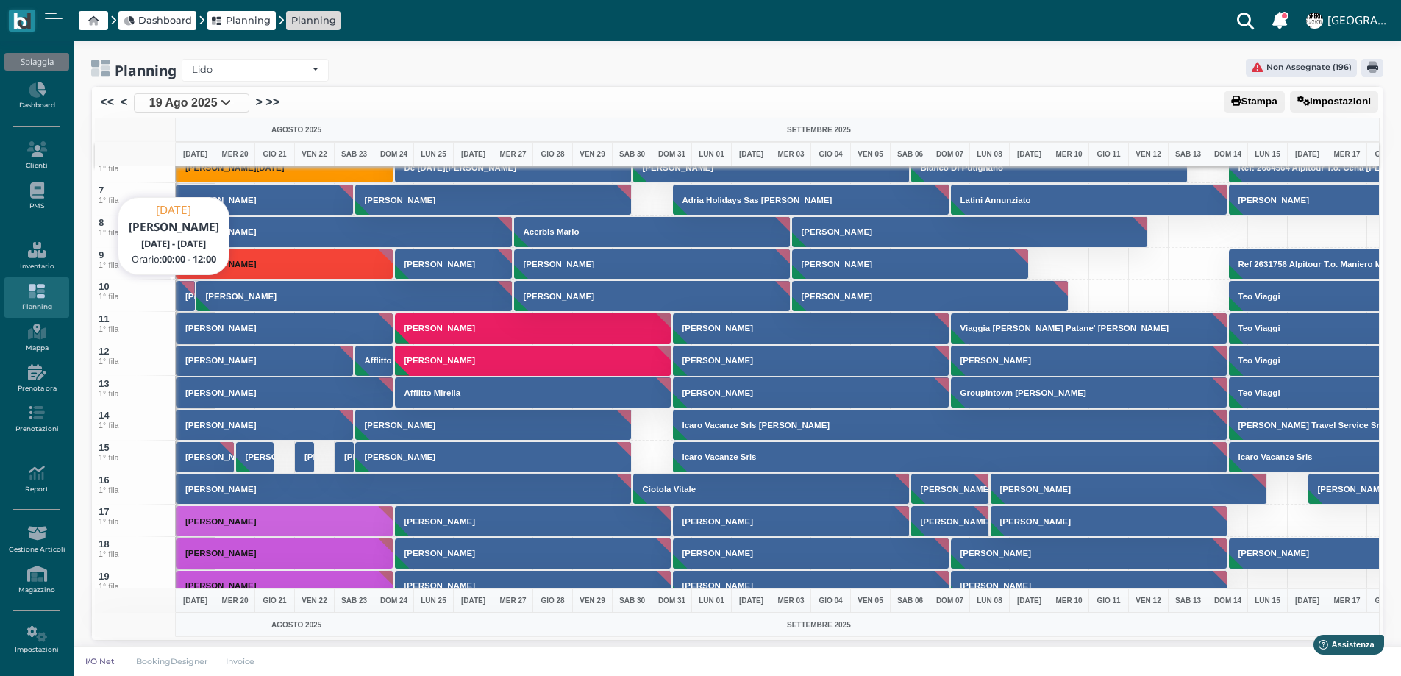
click at [185, 290] on button "Tanzarella Valentina" at bounding box center [186, 296] width 20 height 32
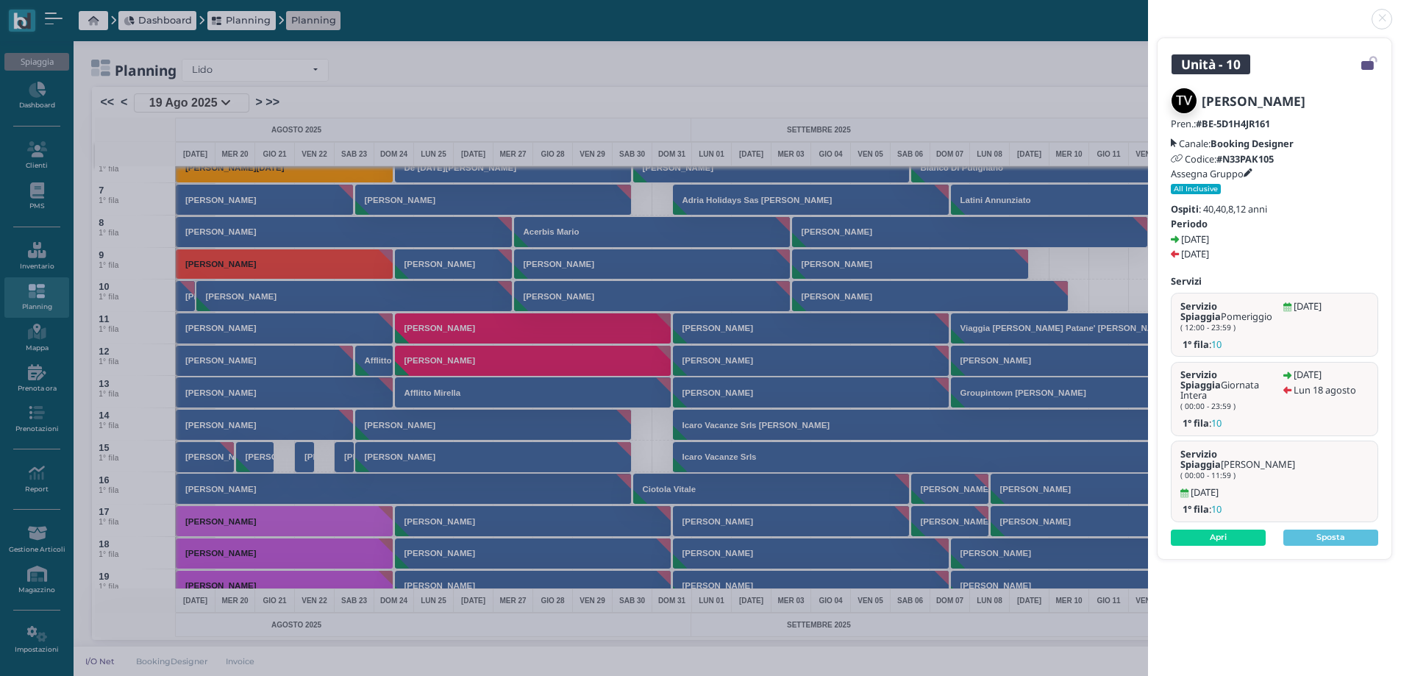
click at [1148, 10] on link at bounding box center [1148, 10] width 0 height 0
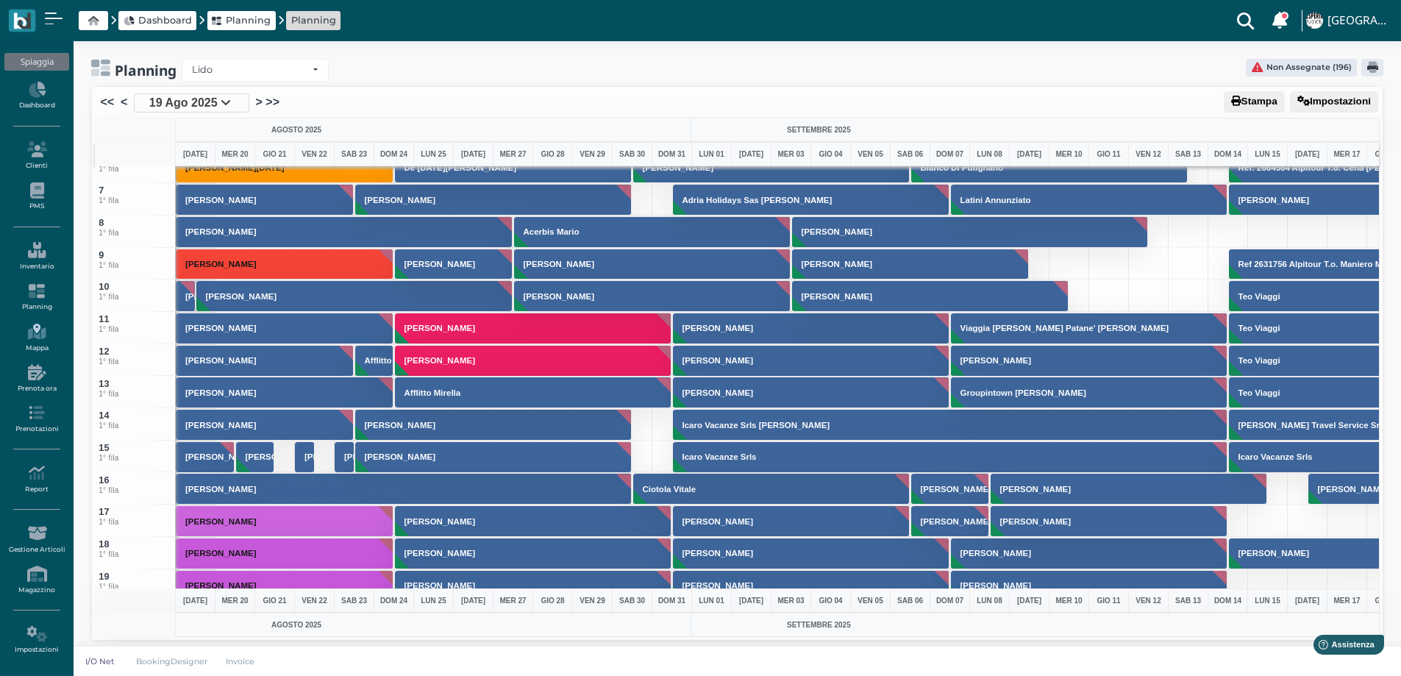
click at [43, 342] on link "Mappa" at bounding box center [36, 338] width 64 height 40
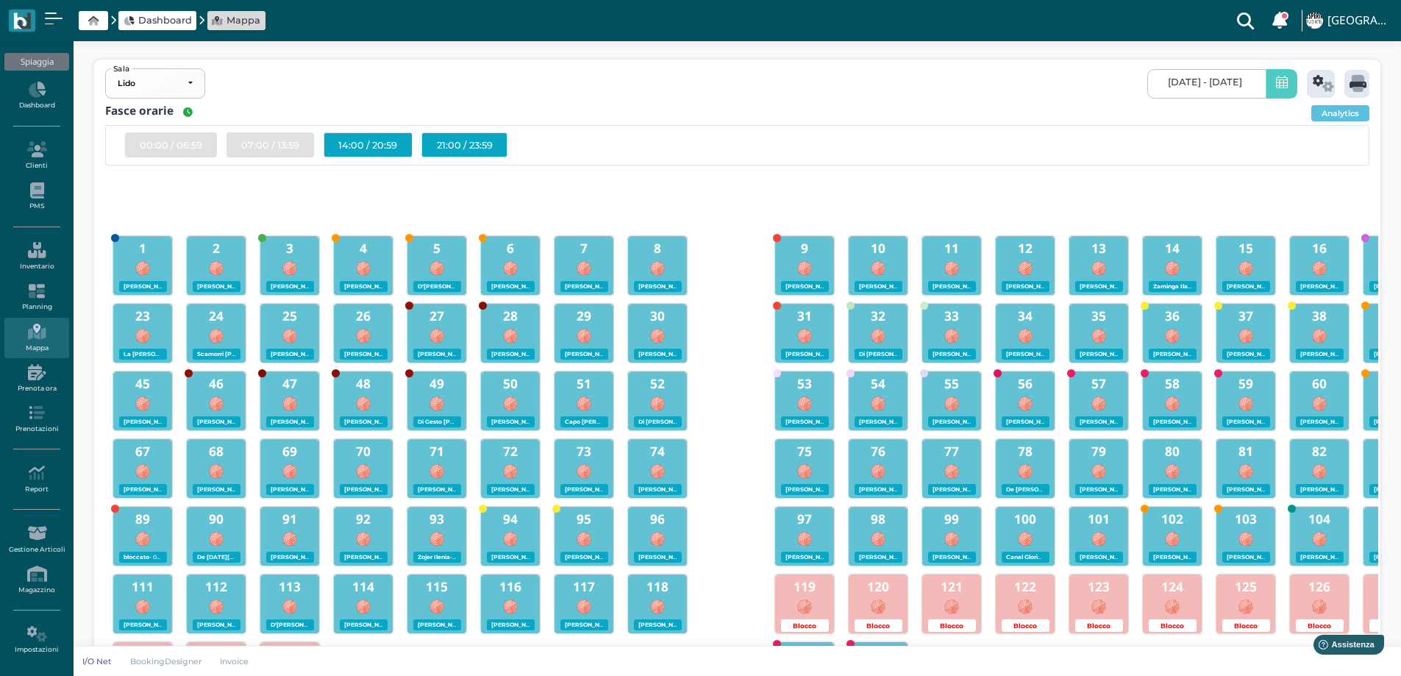
click at [1244, 84] on link "[DATE] - [DATE]" at bounding box center [1206, 83] width 118 height 29
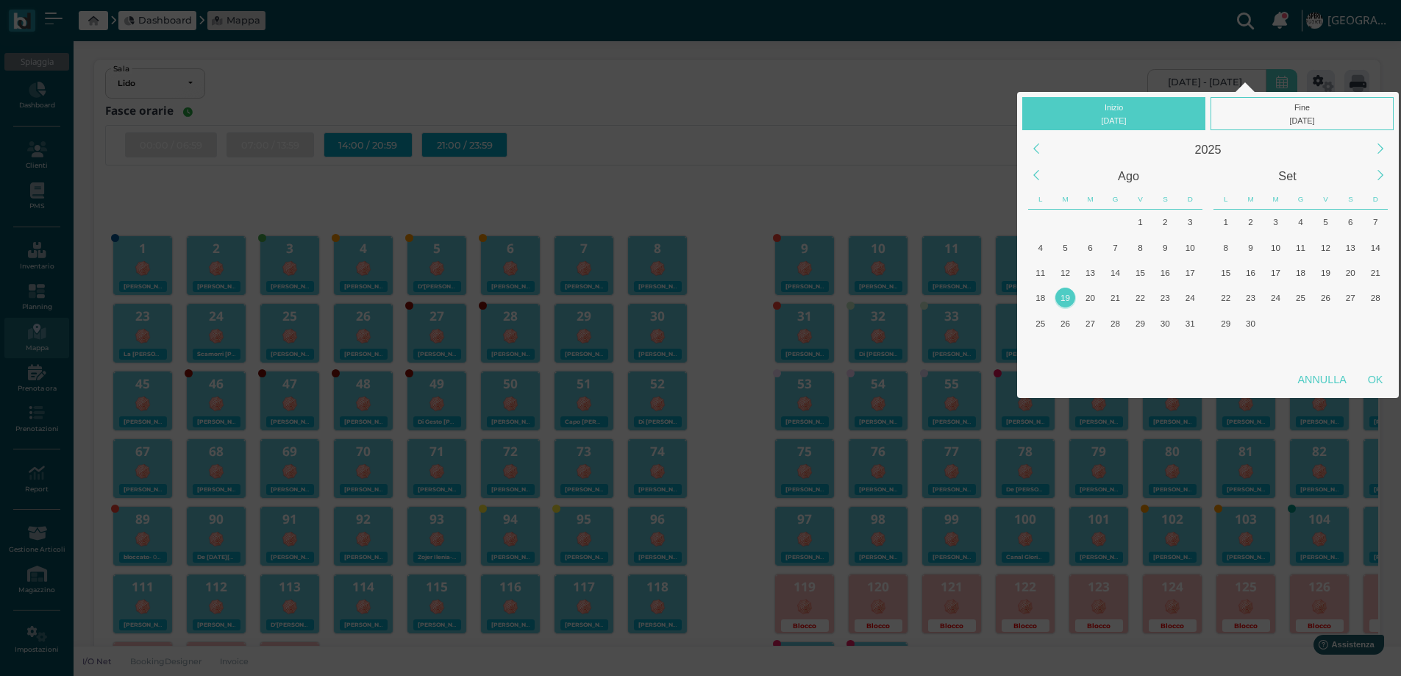
click at [1068, 293] on div "19" at bounding box center [1065, 297] width 20 height 20
click at [1382, 377] on div "OK" at bounding box center [1375, 379] width 37 height 26
type input "[DATE] - [DATE]"
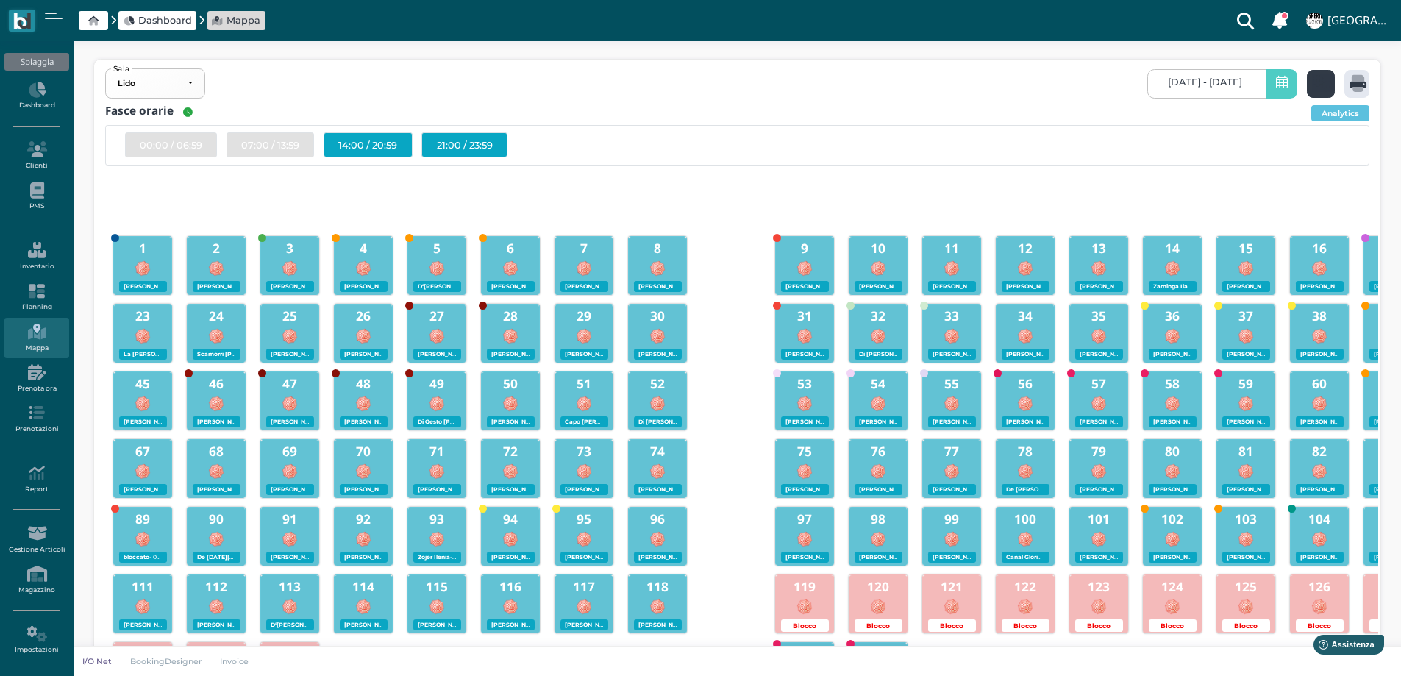
click at [1321, 82] on icon at bounding box center [1322, 83] width 21 height 17
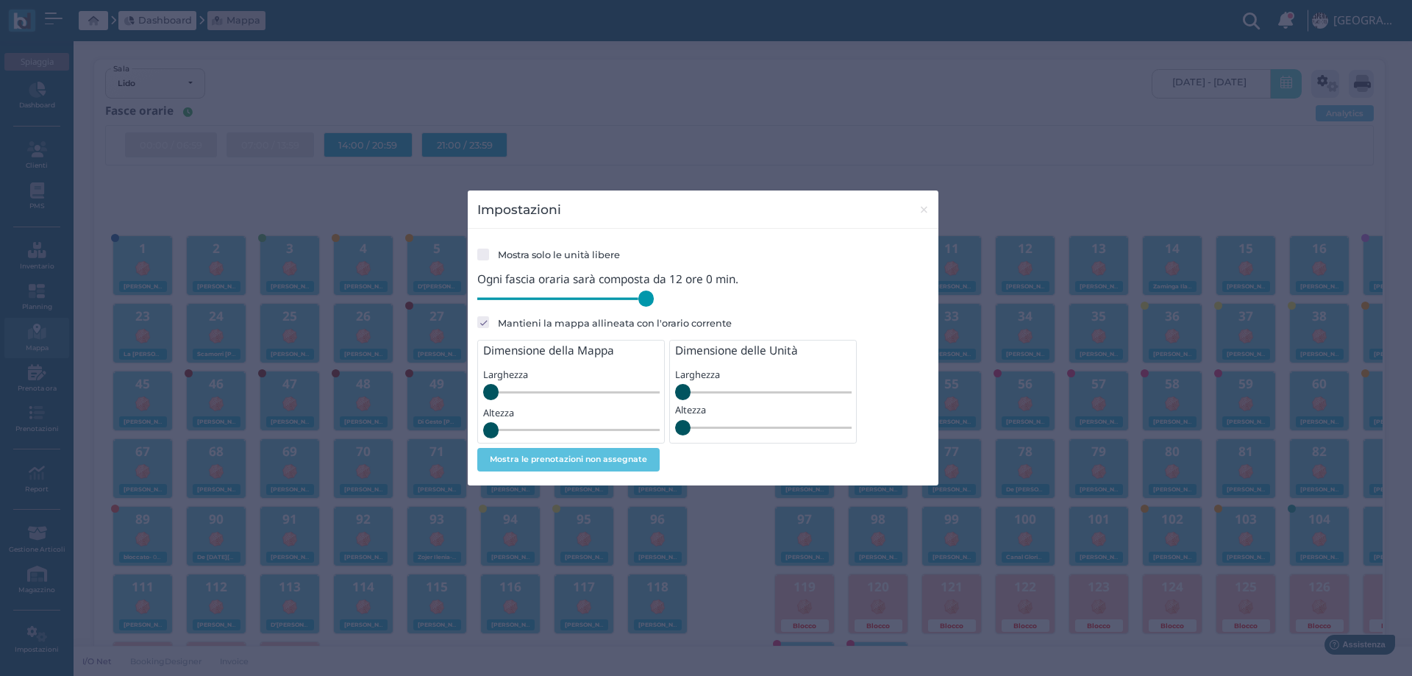
drag, startPoint x: 580, startPoint y: 299, endPoint x: 665, endPoint y: 300, distance: 84.6
type input "720"
click at [654, 300] on input "range" at bounding box center [565, 298] width 176 height 16
click at [923, 213] on span "×" at bounding box center [923, 209] width 11 height 19
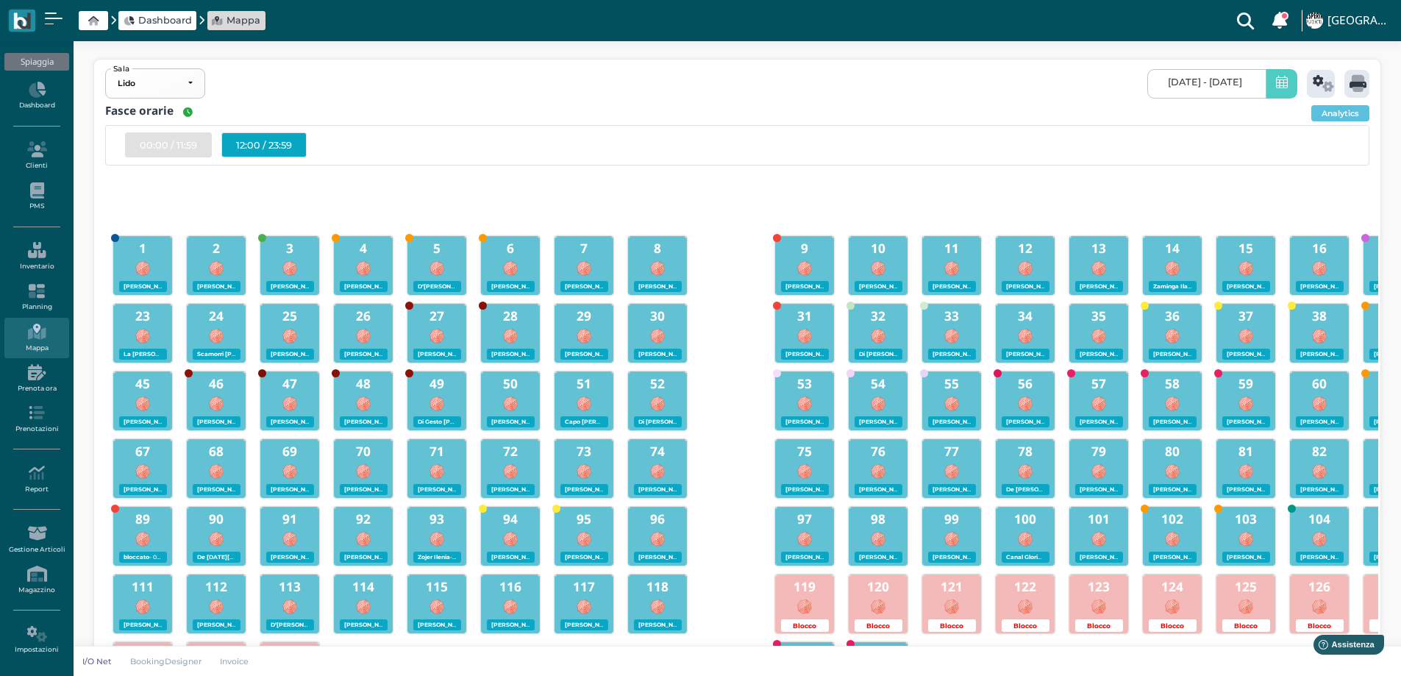
click at [279, 145] on div "12:00 / 23:59" at bounding box center [263, 144] width 85 height 25
click at [1359, 82] on icon at bounding box center [1357, 83] width 17 height 17
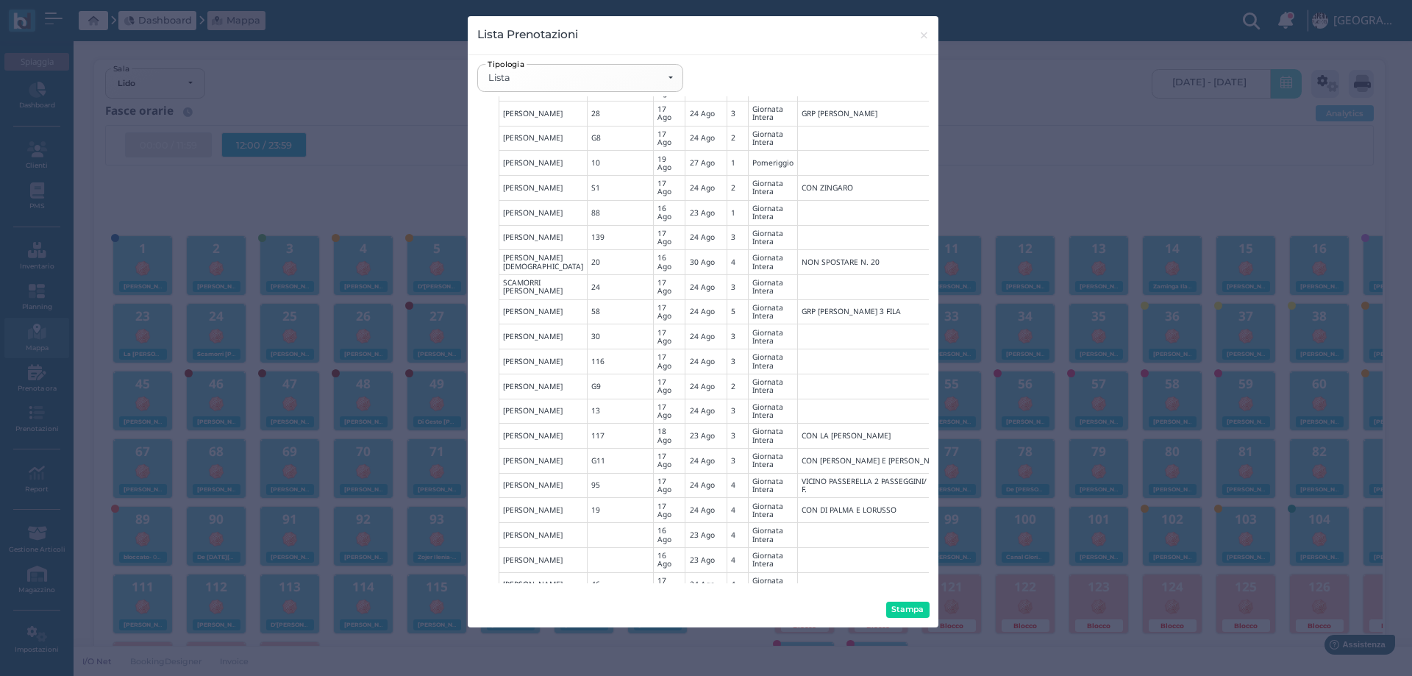
scroll to position [4170, 0]
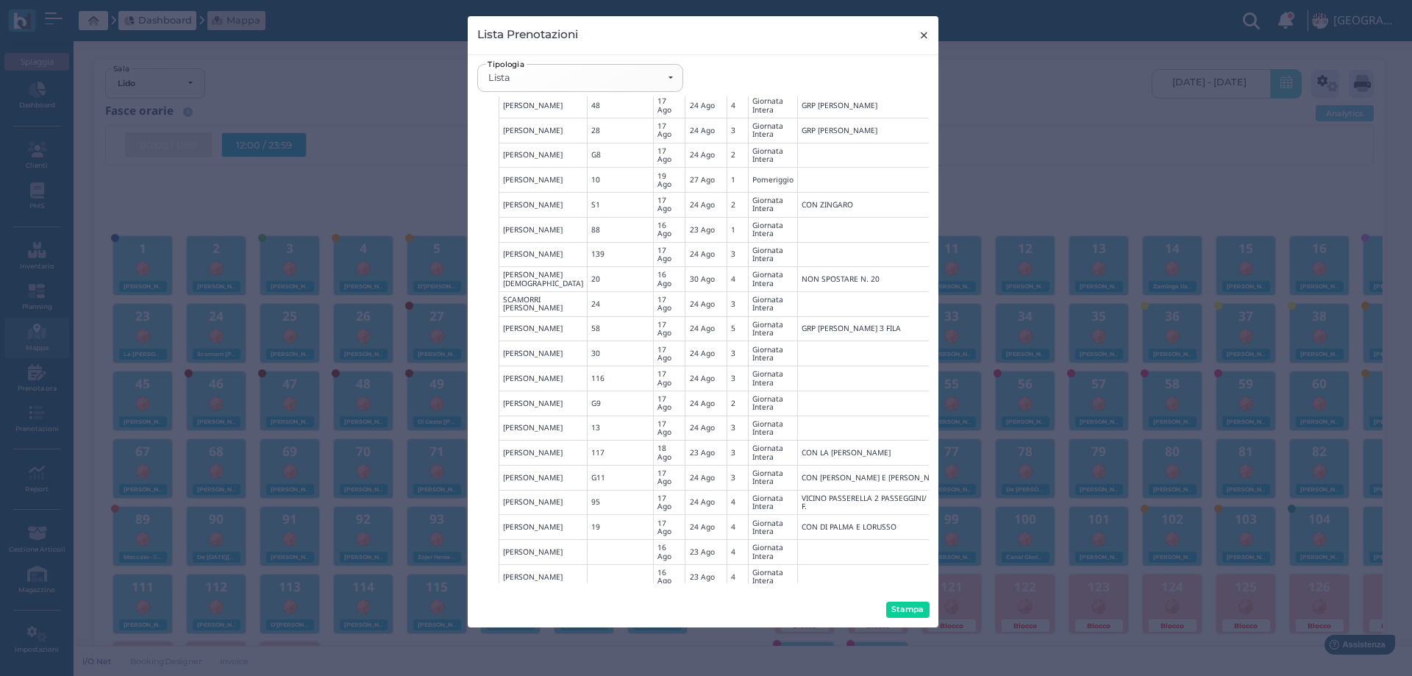
click at [922, 32] on span "×" at bounding box center [923, 35] width 11 height 19
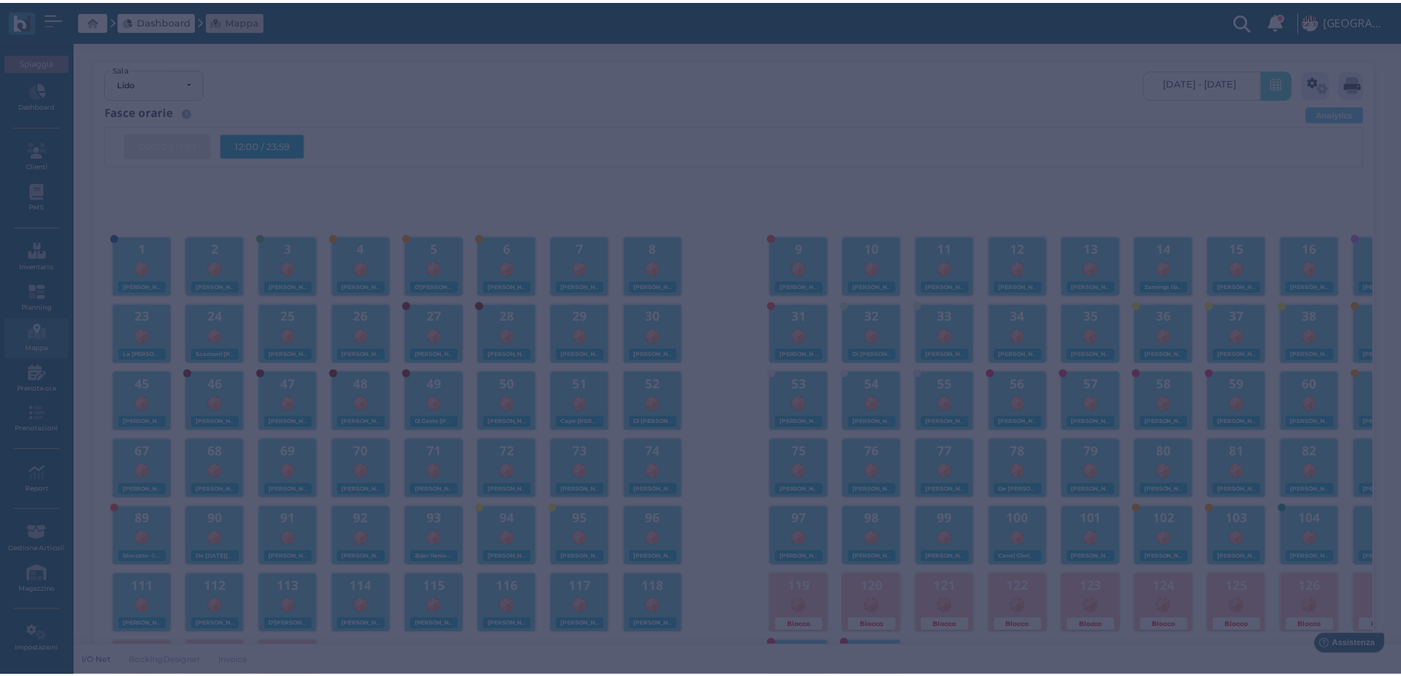
scroll to position [0, 0]
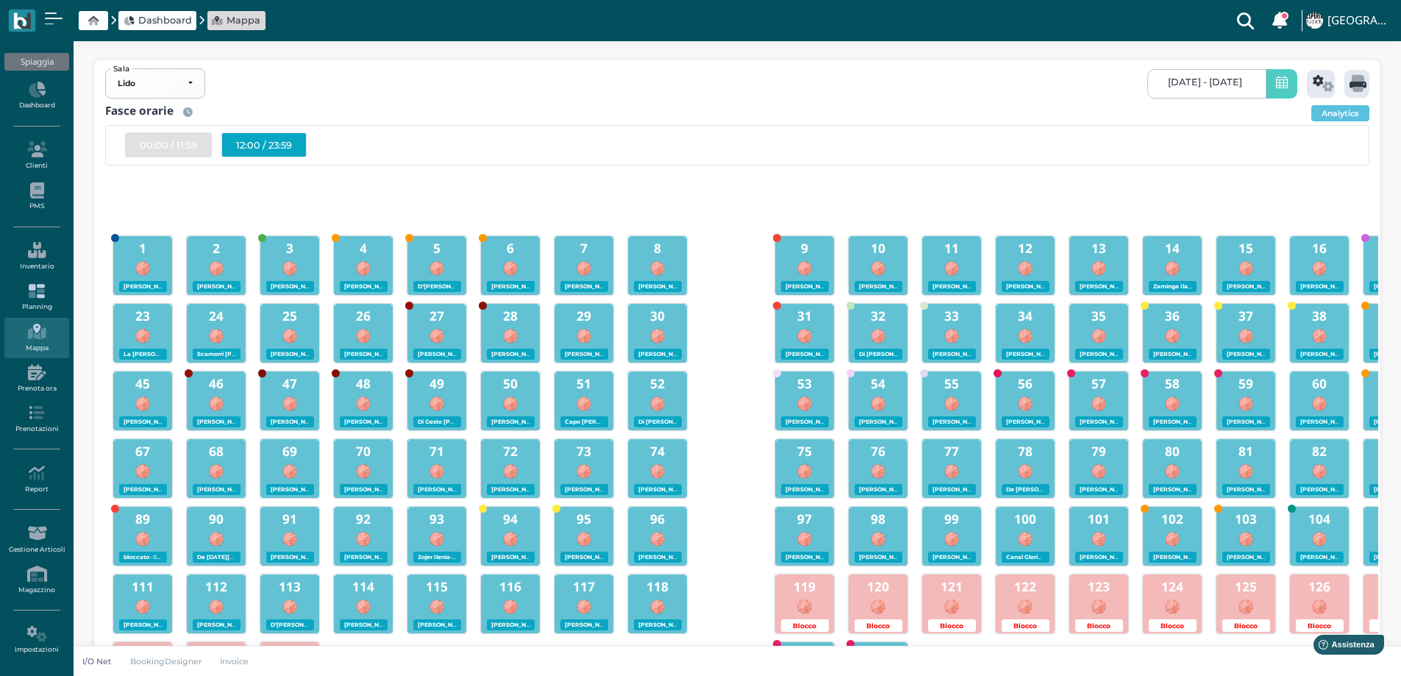
click at [44, 287] on icon at bounding box center [36, 291] width 64 height 16
